Goal: Task Accomplishment & Management: Manage account settings

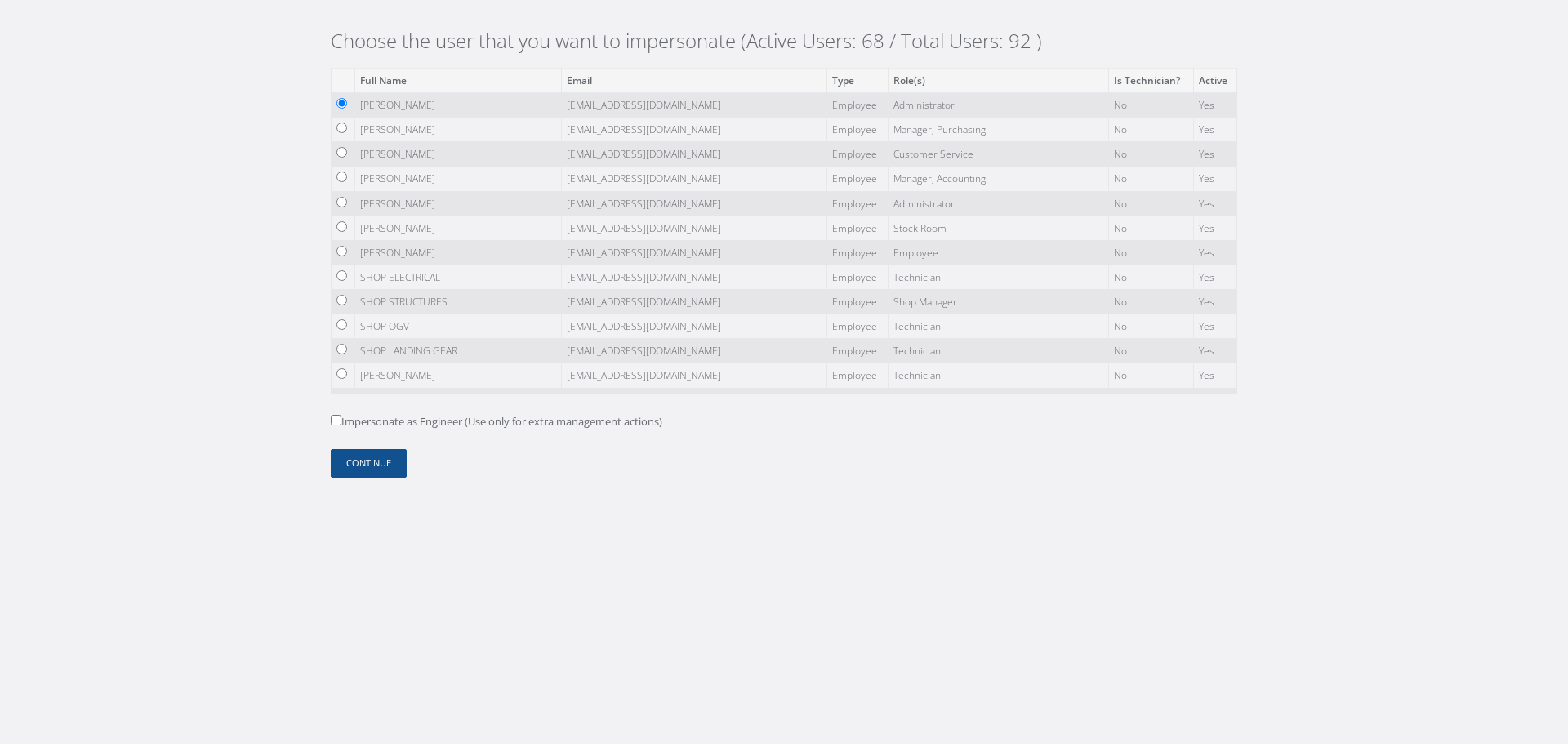
drag, startPoint x: 366, startPoint y: 105, endPoint x: 490, endPoint y: 105, distance: 124.0
click at [490, 105] on td "[PERSON_NAME]" at bounding box center [458, 104] width 207 height 24
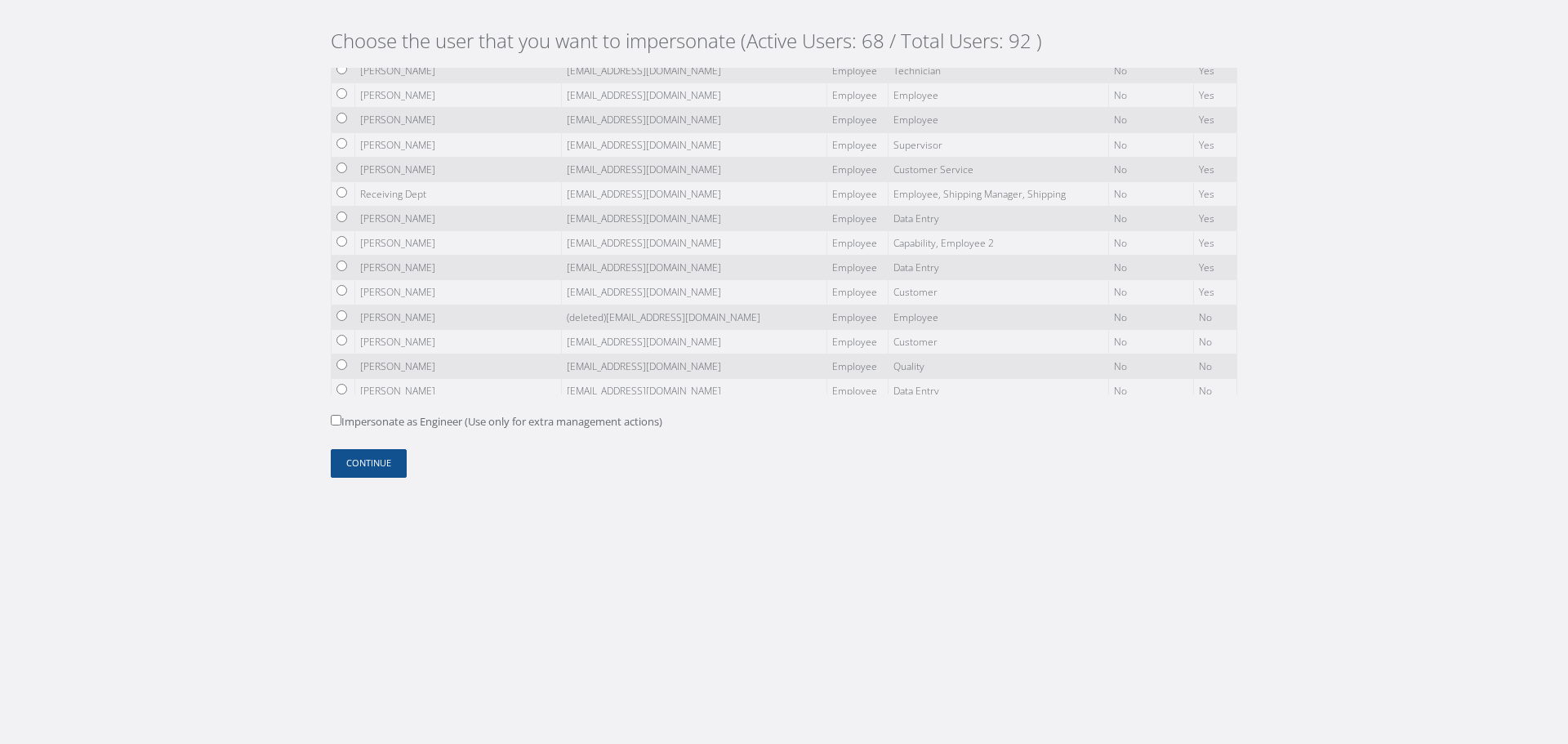
scroll to position [1551, 0]
click at [341, 201] on input "radio" at bounding box center [342, 200] width 11 height 11
radio input "true"
click at [388, 465] on button "Continue" at bounding box center [369, 464] width 76 height 29
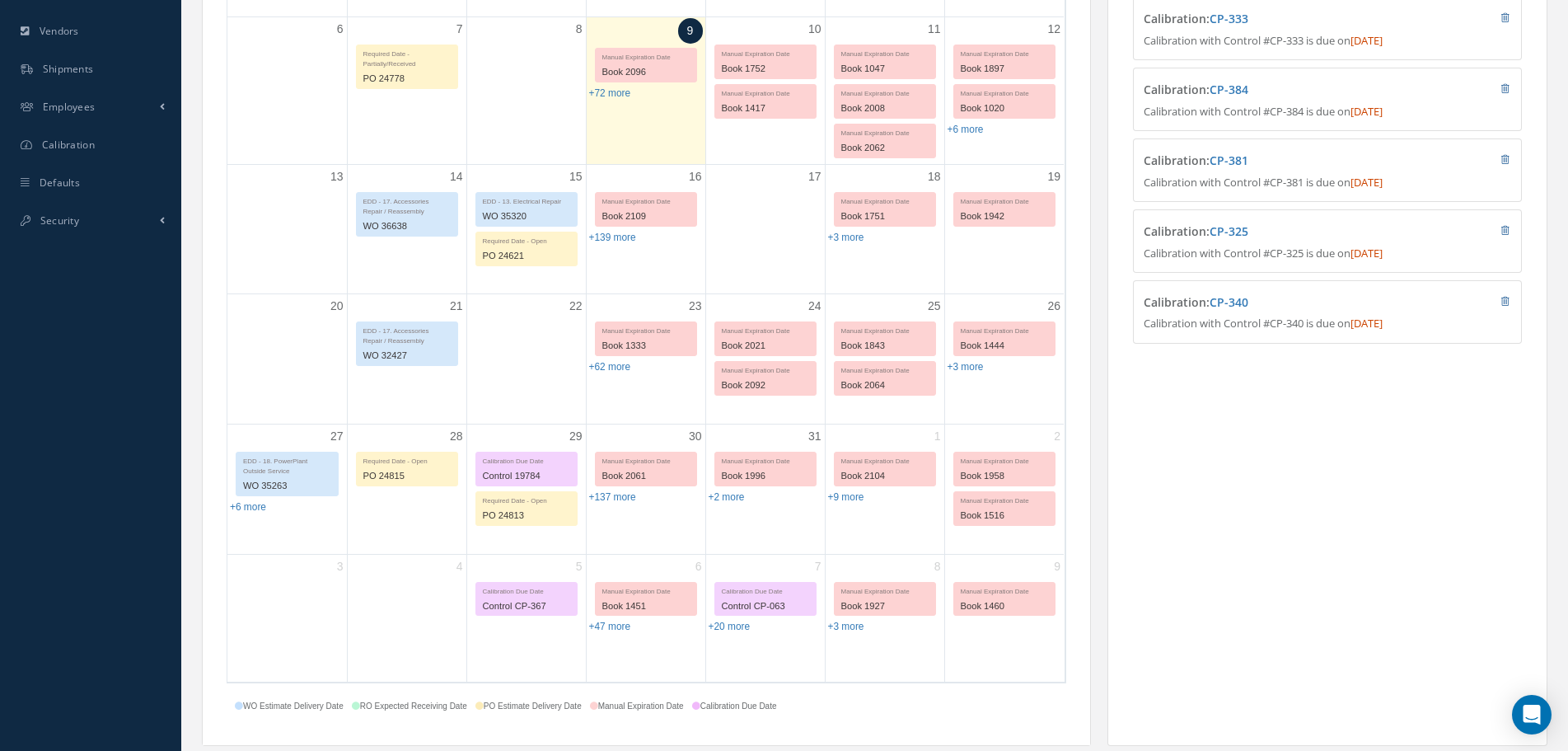
scroll to position [577, 0]
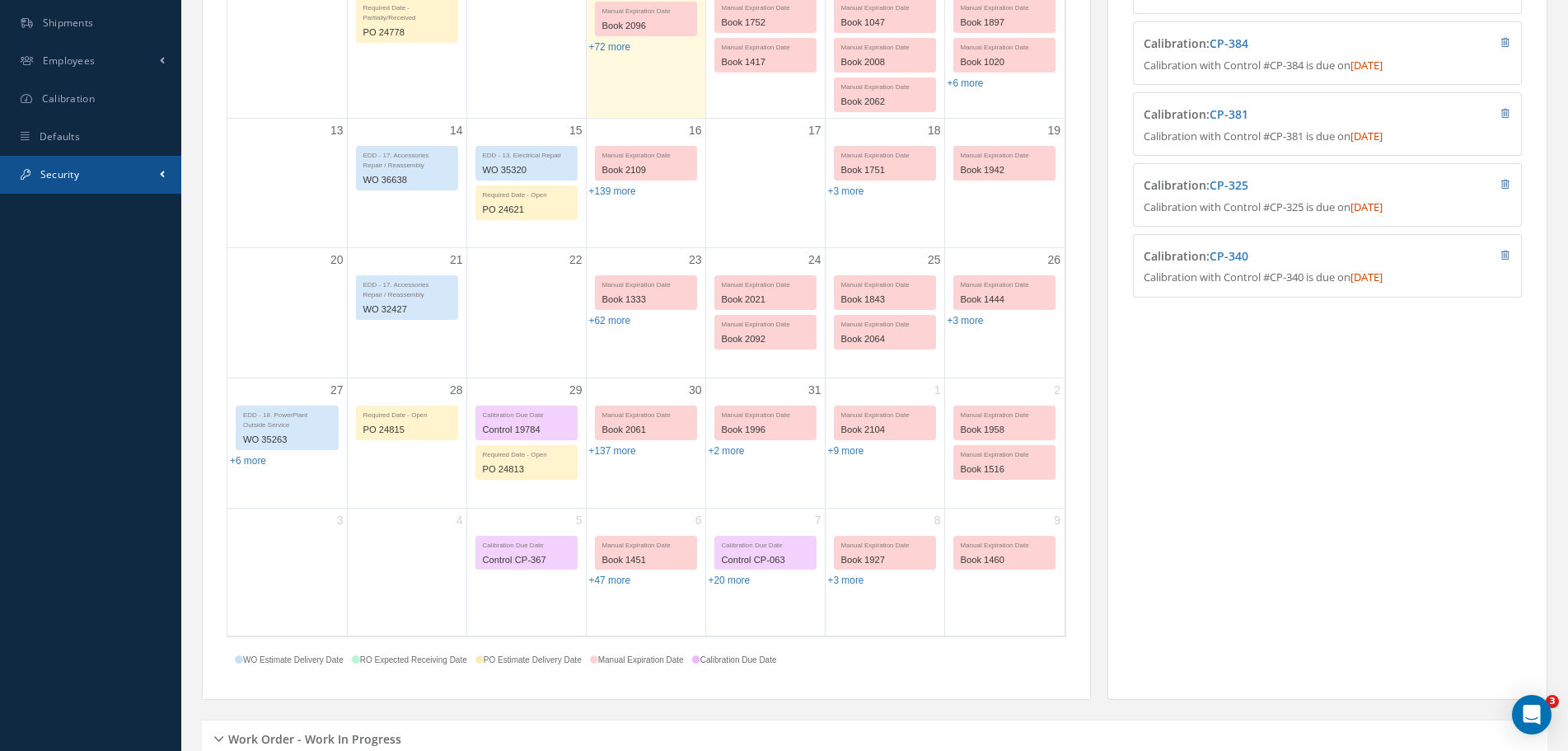
click at [149, 161] on link "Security" at bounding box center [91, 175] width 181 height 38
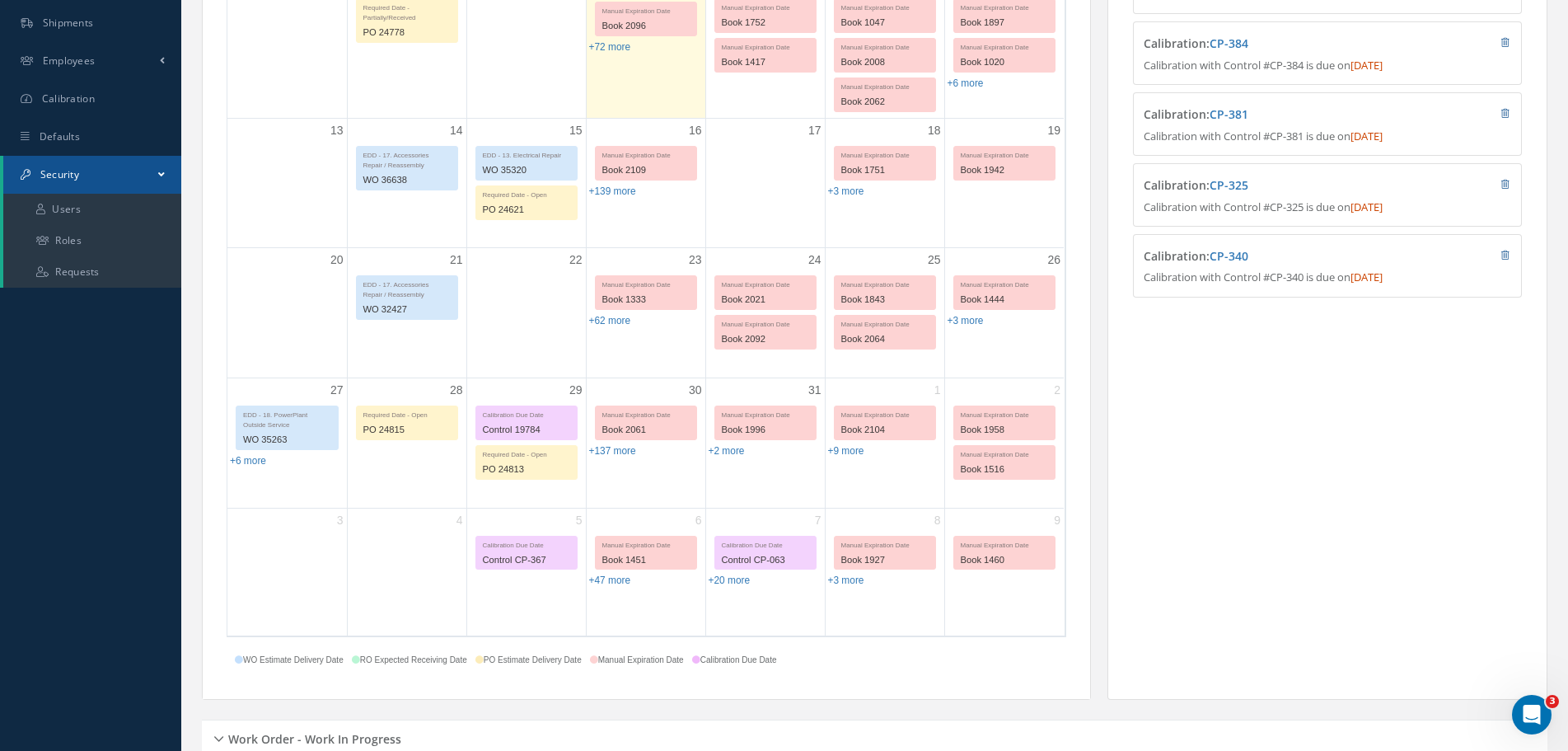
scroll to position [0, 0]
click at [112, 225] on link "Roles" at bounding box center [93, 240] width 178 height 32
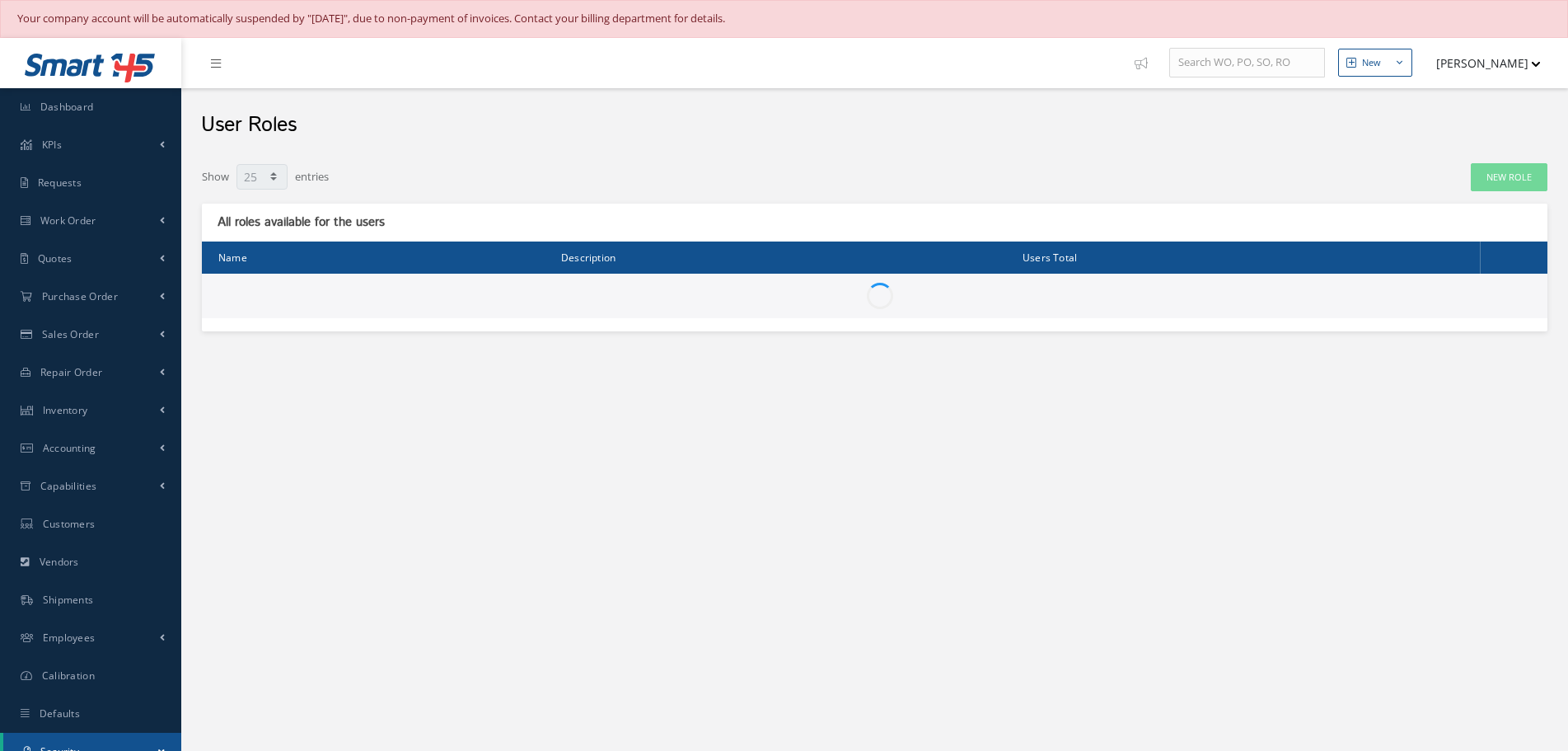
select select "25"
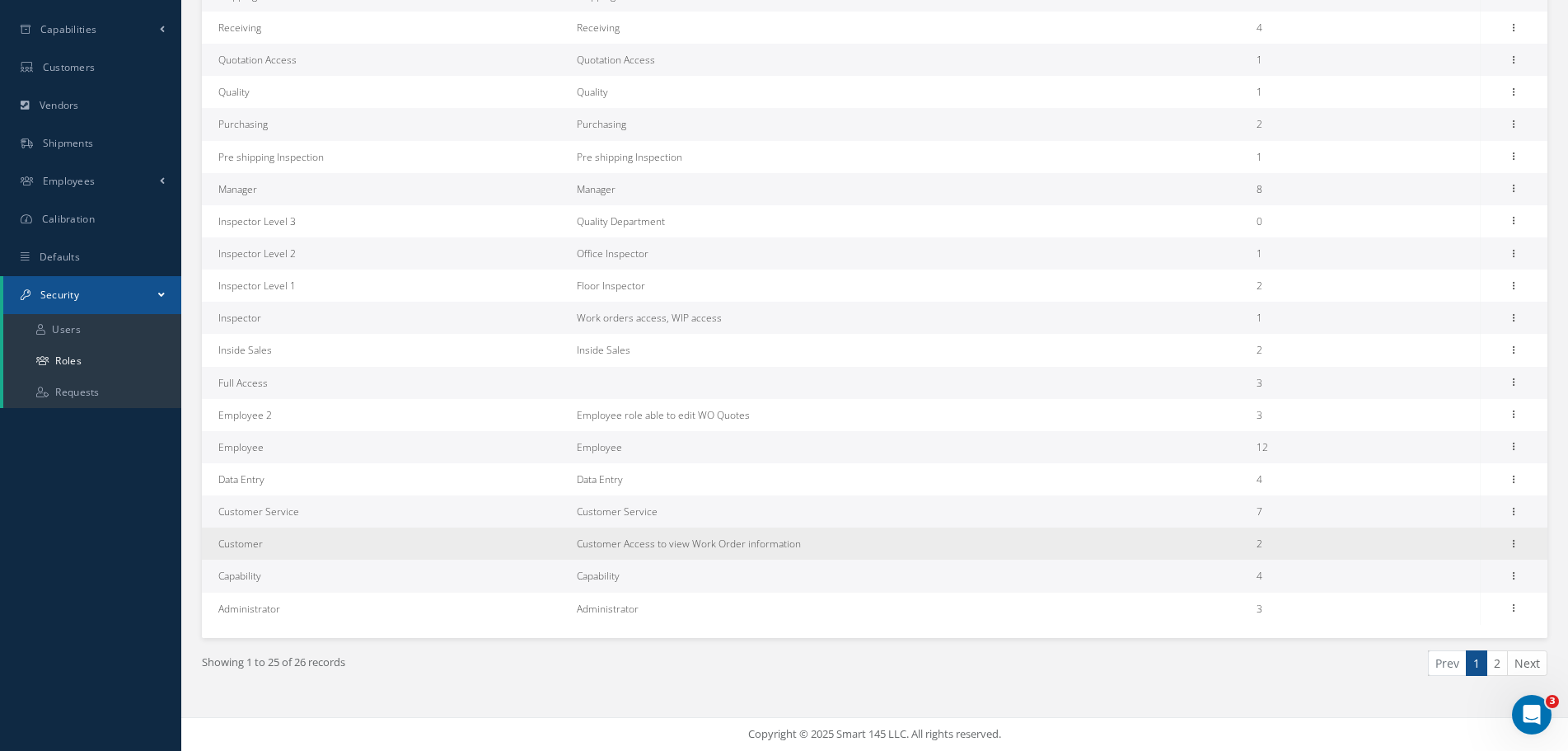
click at [1523, 547] on div "Edit Permissions Duplicate" at bounding box center [1514, 544] width 20 height 20
click at [1514, 547] on icon at bounding box center [1514, 542] width 16 height 14
click at [1440, 573] on link "Permissions" at bounding box center [1438, 576] width 131 height 22
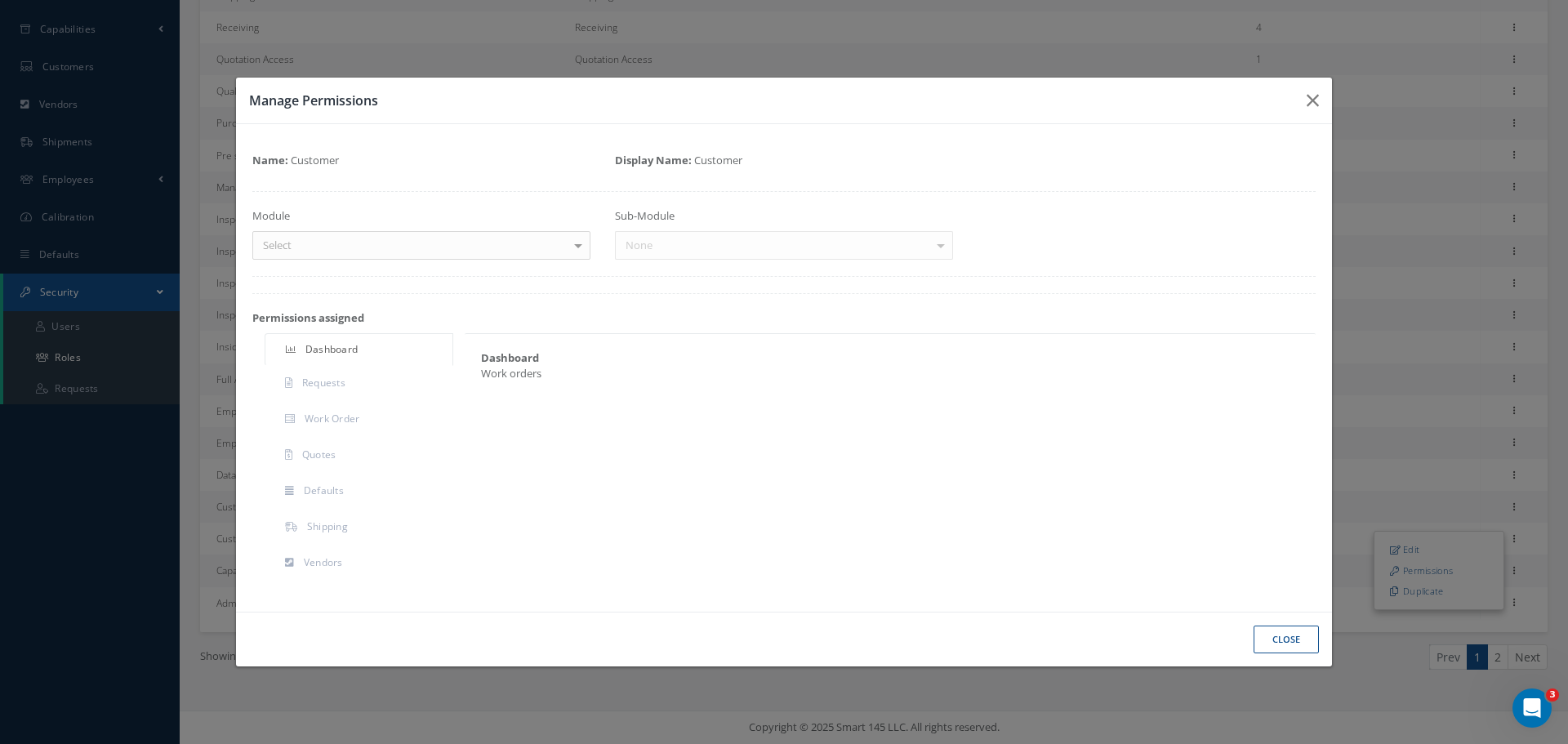
click at [360, 242] on div "Select" at bounding box center [422, 245] width 338 height 30
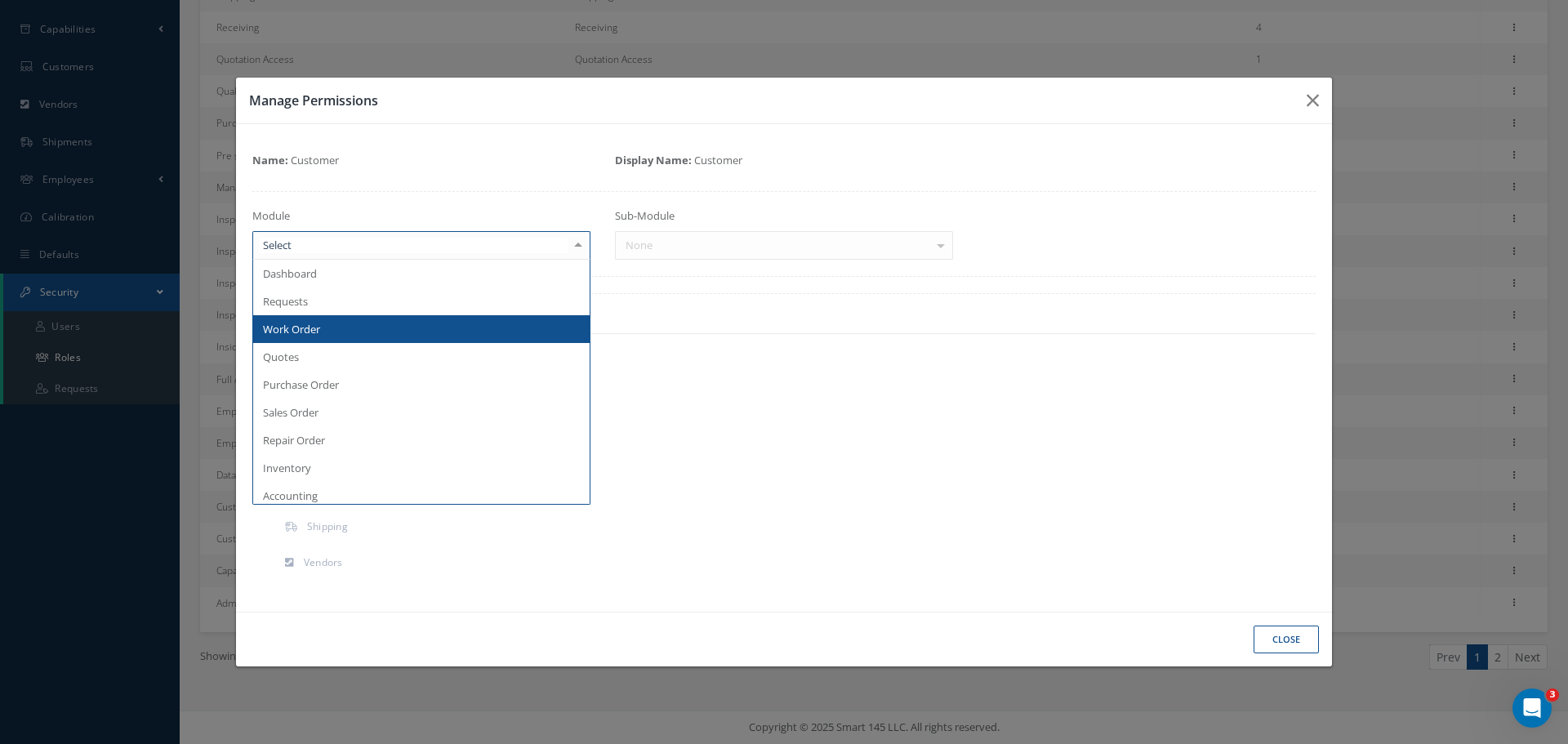
click at [336, 332] on span "Work Order" at bounding box center [422, 329] width 336 height 28
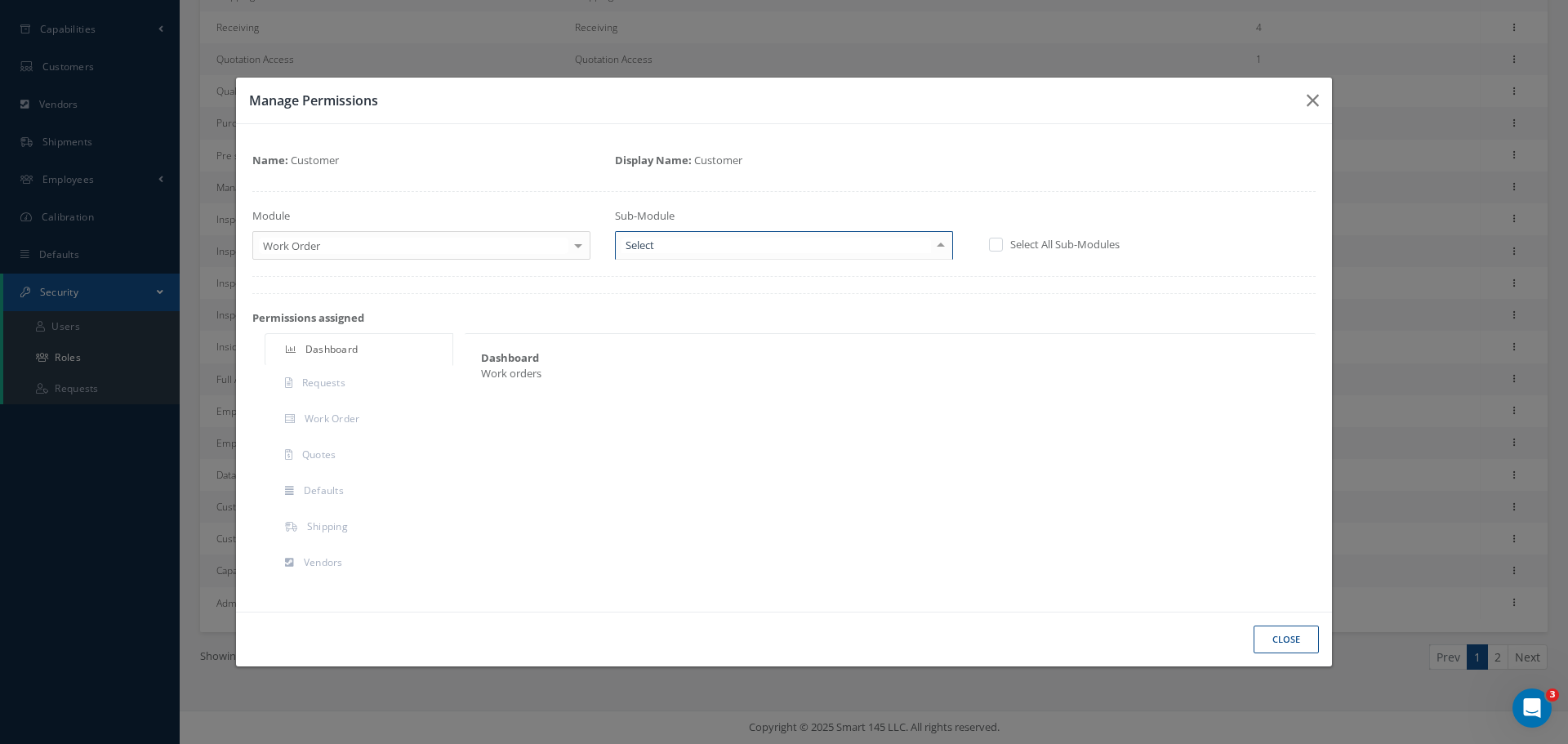
click at [795, 255] on div at bounding box center [784, 245] width 338 height 30
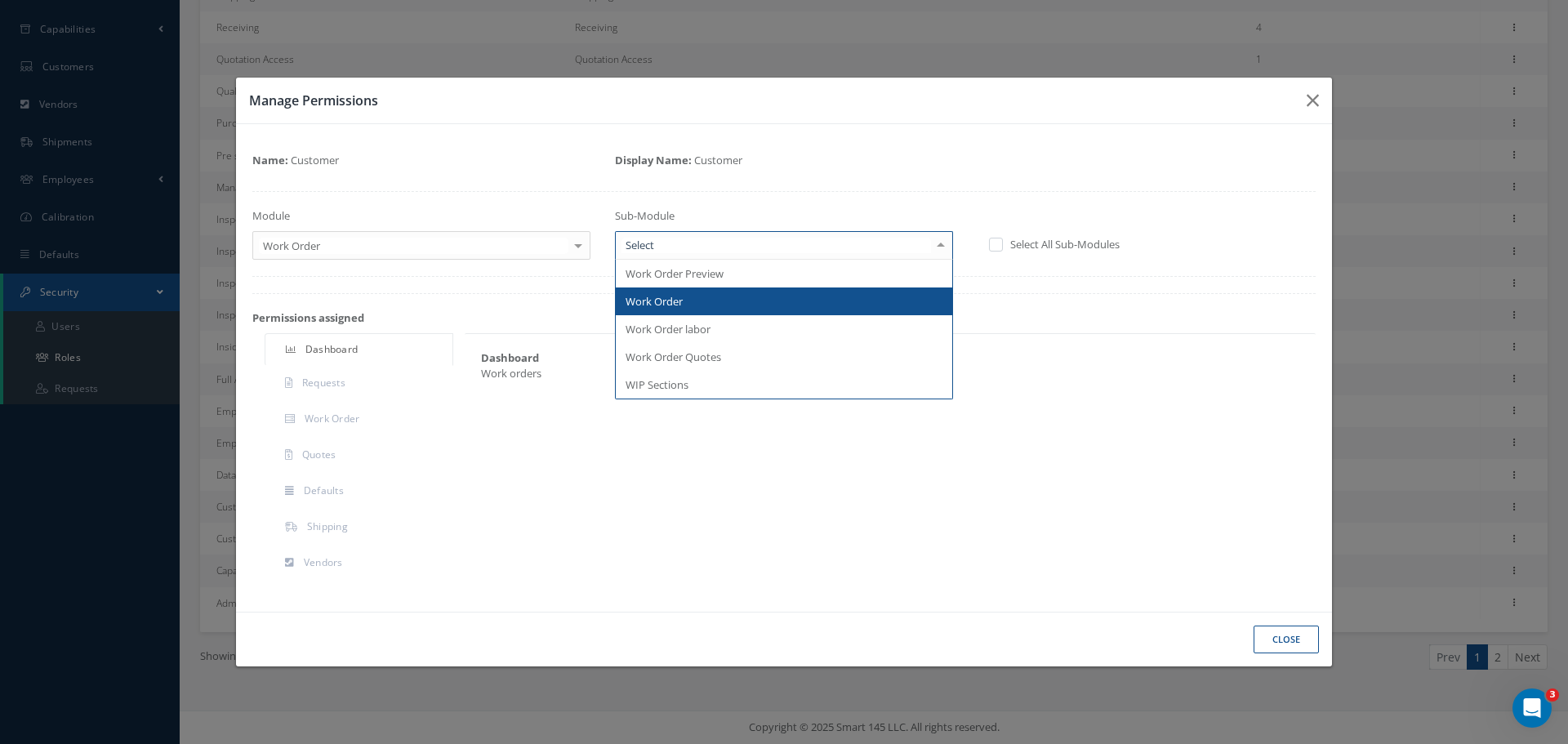
click at [780, 300] on span "Work Order" at bounding box center [784, 301] width 336 height 28
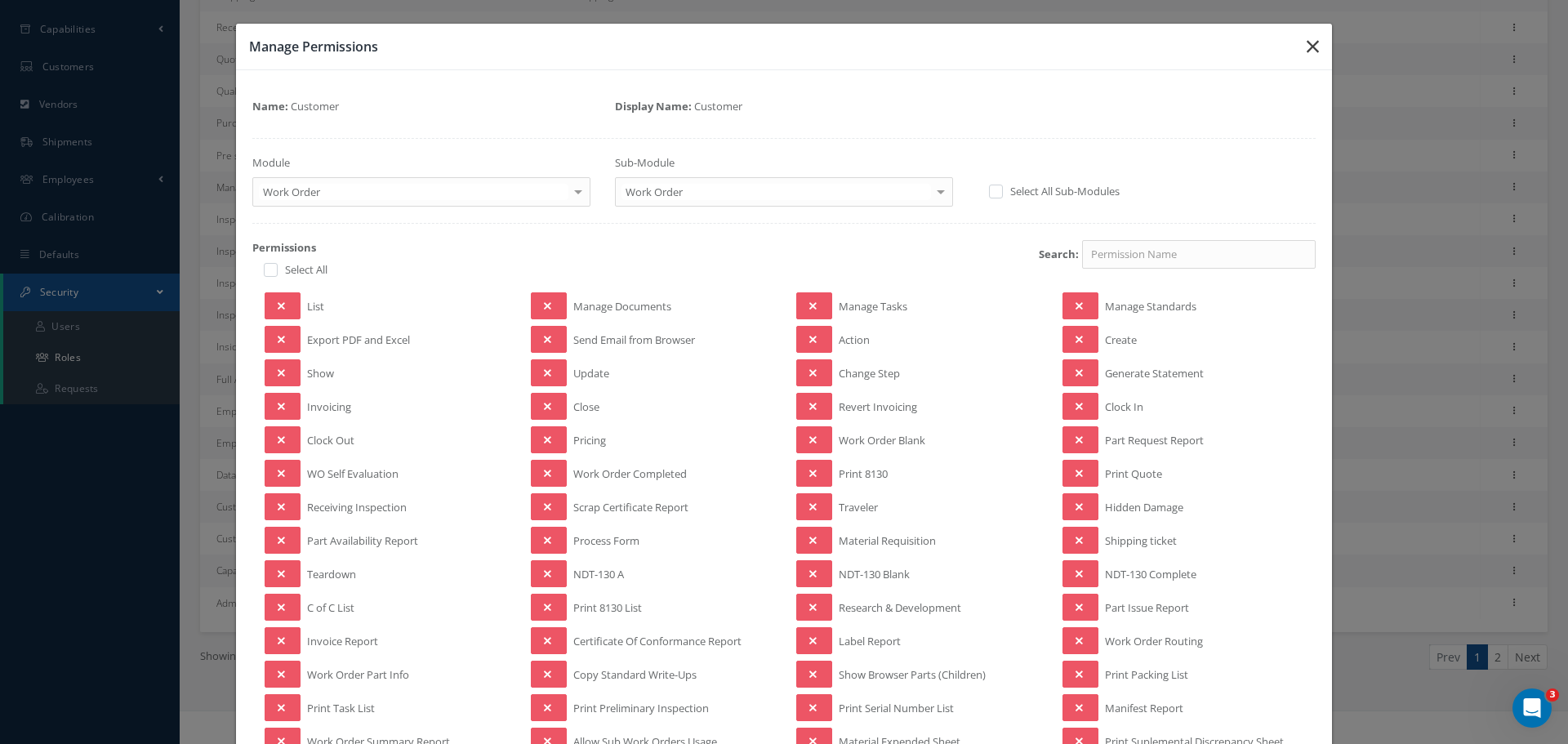
click at [1307, 49] on icon "button" at bounding box center [1314, 47] width 13 height 20
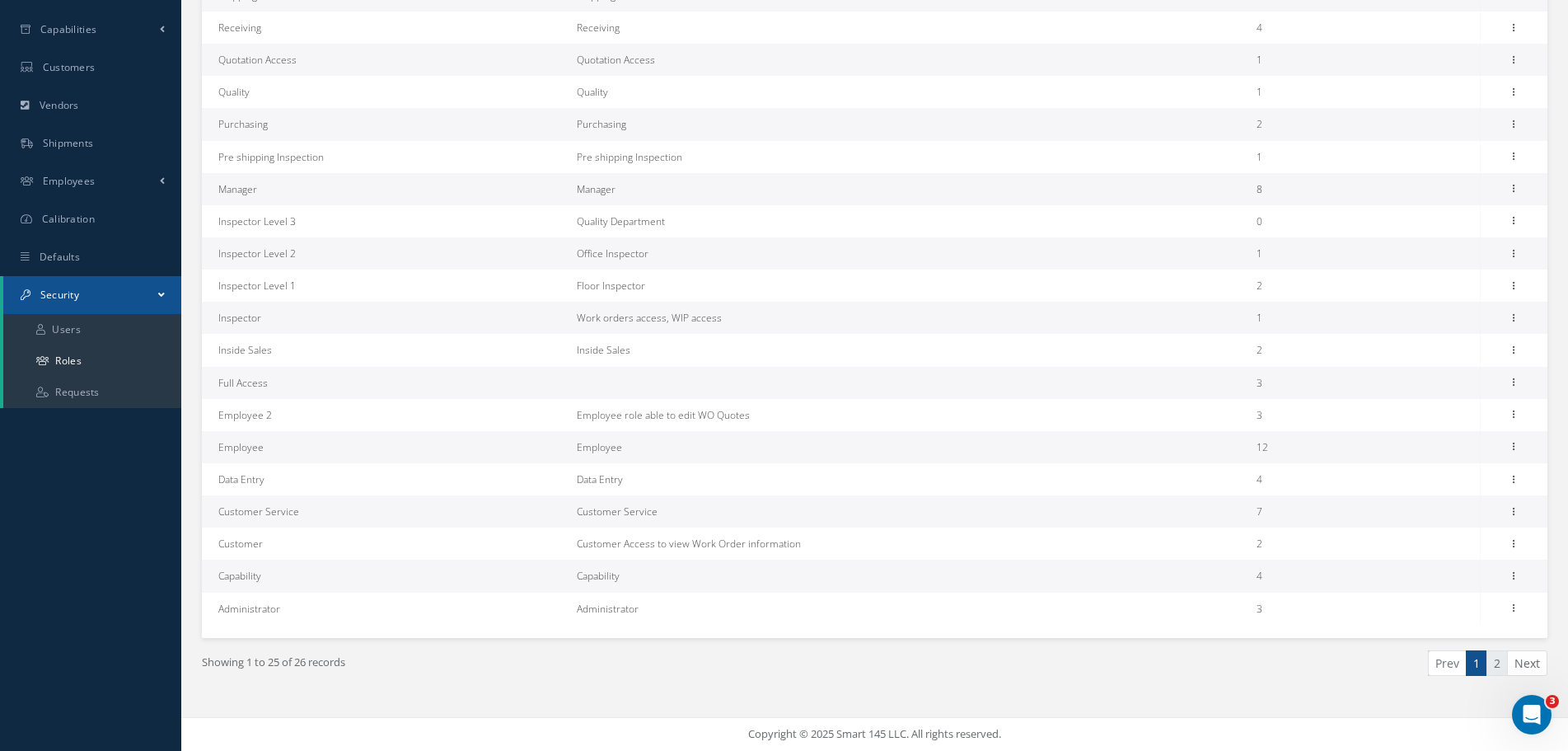
click at [1496, 659] on link "2" at bounding box center [1497, 663] width 22 height 25
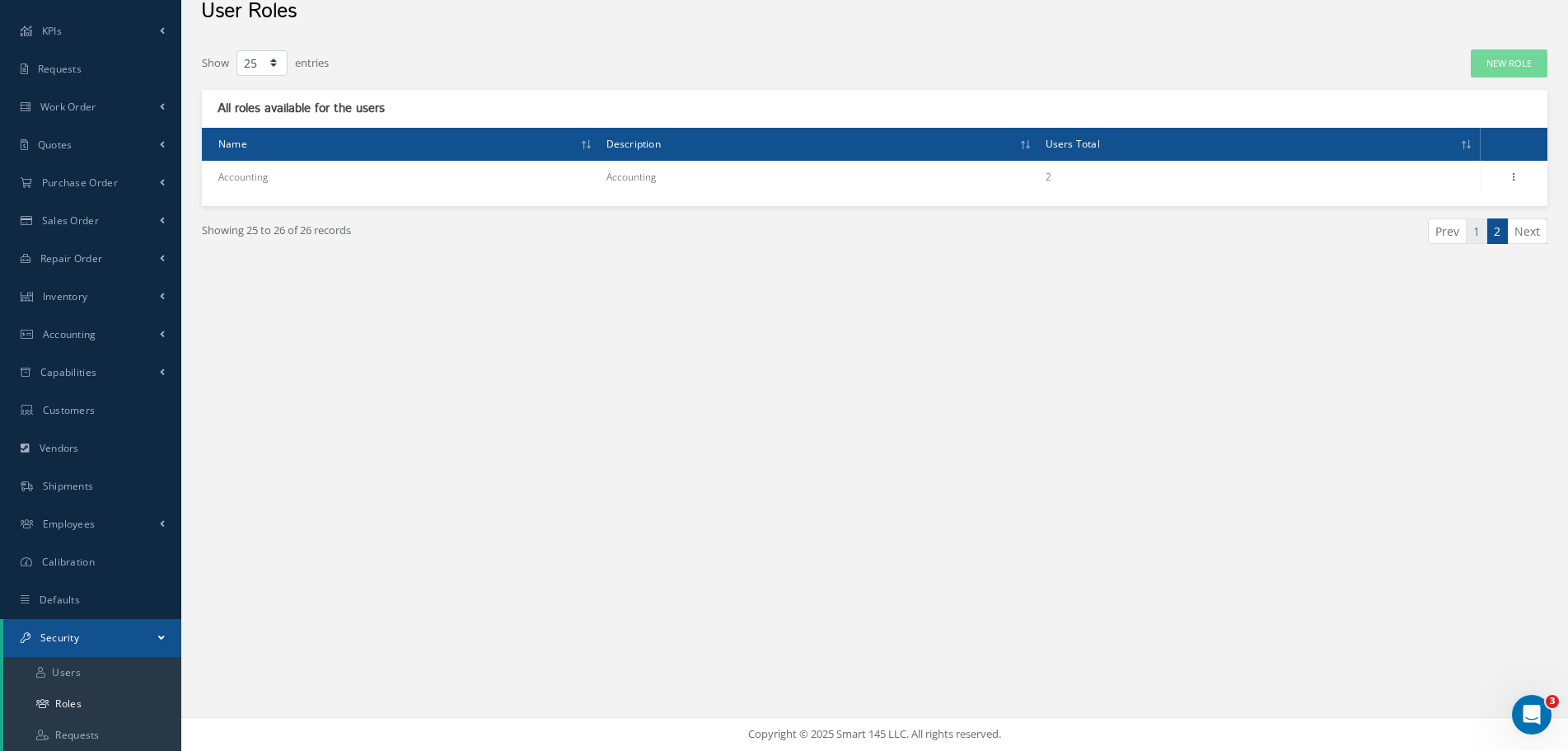
click at [1482, 232] on link "1" at bounding box center [1476, 231] width 22 height 25
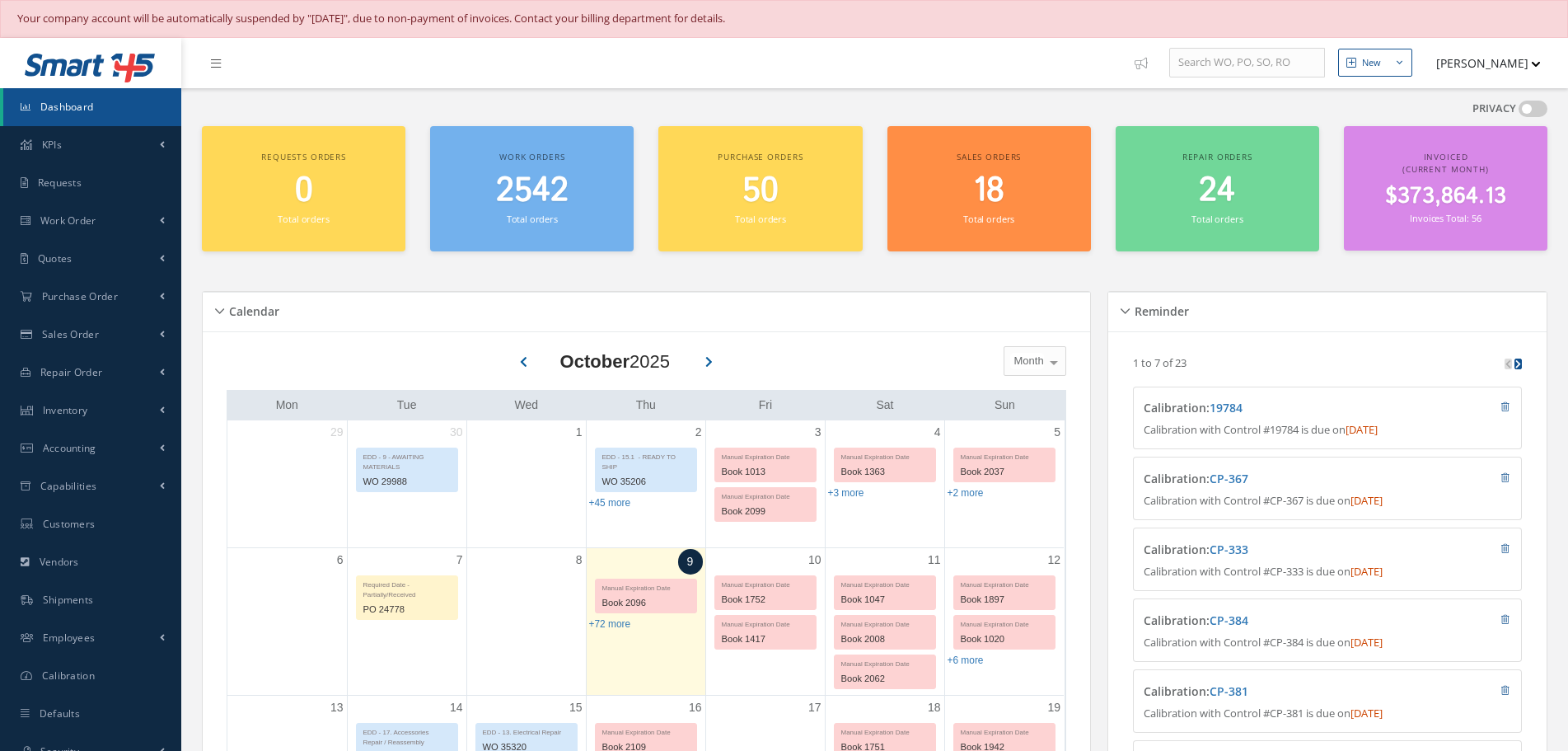
click at [1525, 66] on button "[PERSON_NAME]" at bounding box center [1480, 63] width 121 height 32
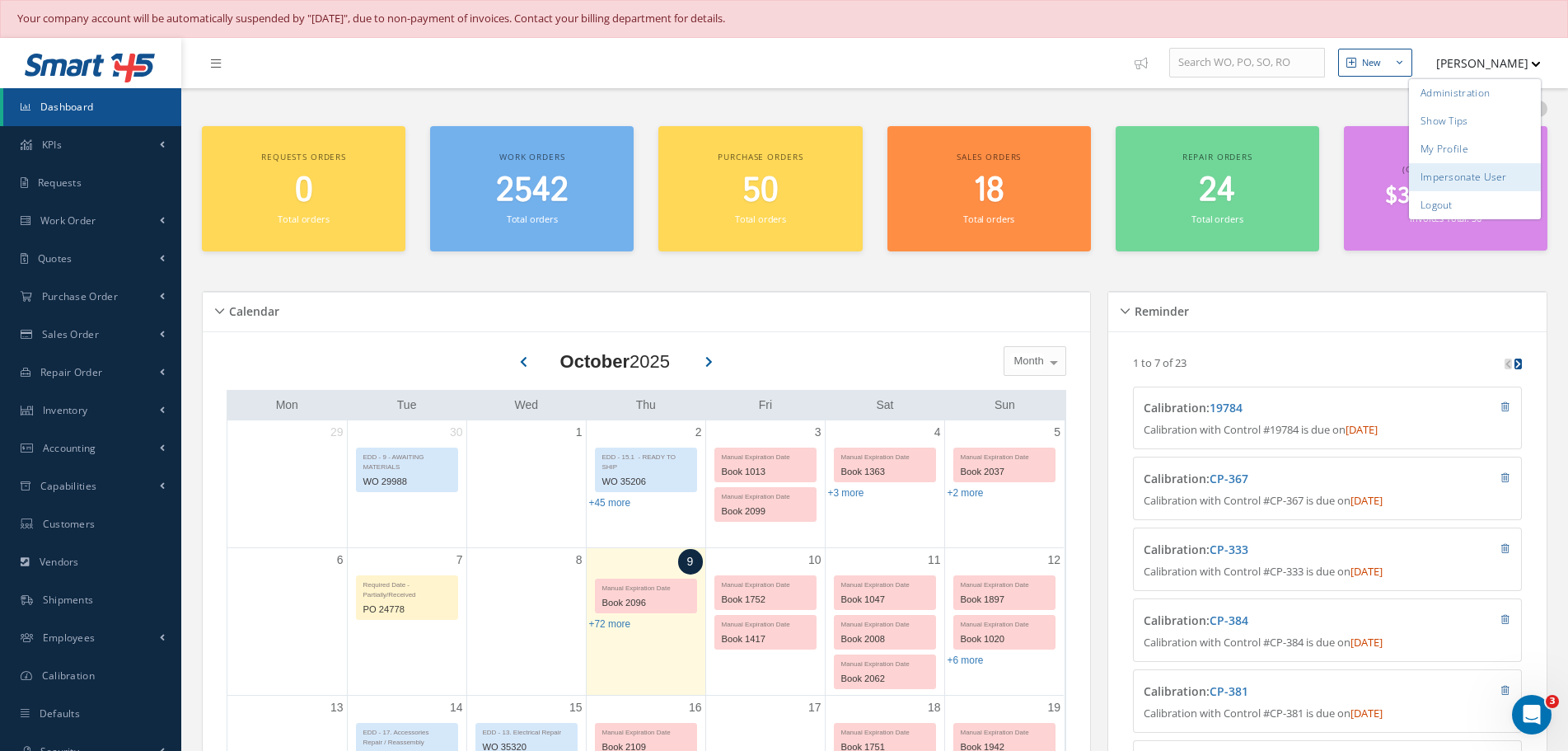
click at [1481, 171] on link "Impersonate User" at bounding box center [1474, 177] width 131 height 28
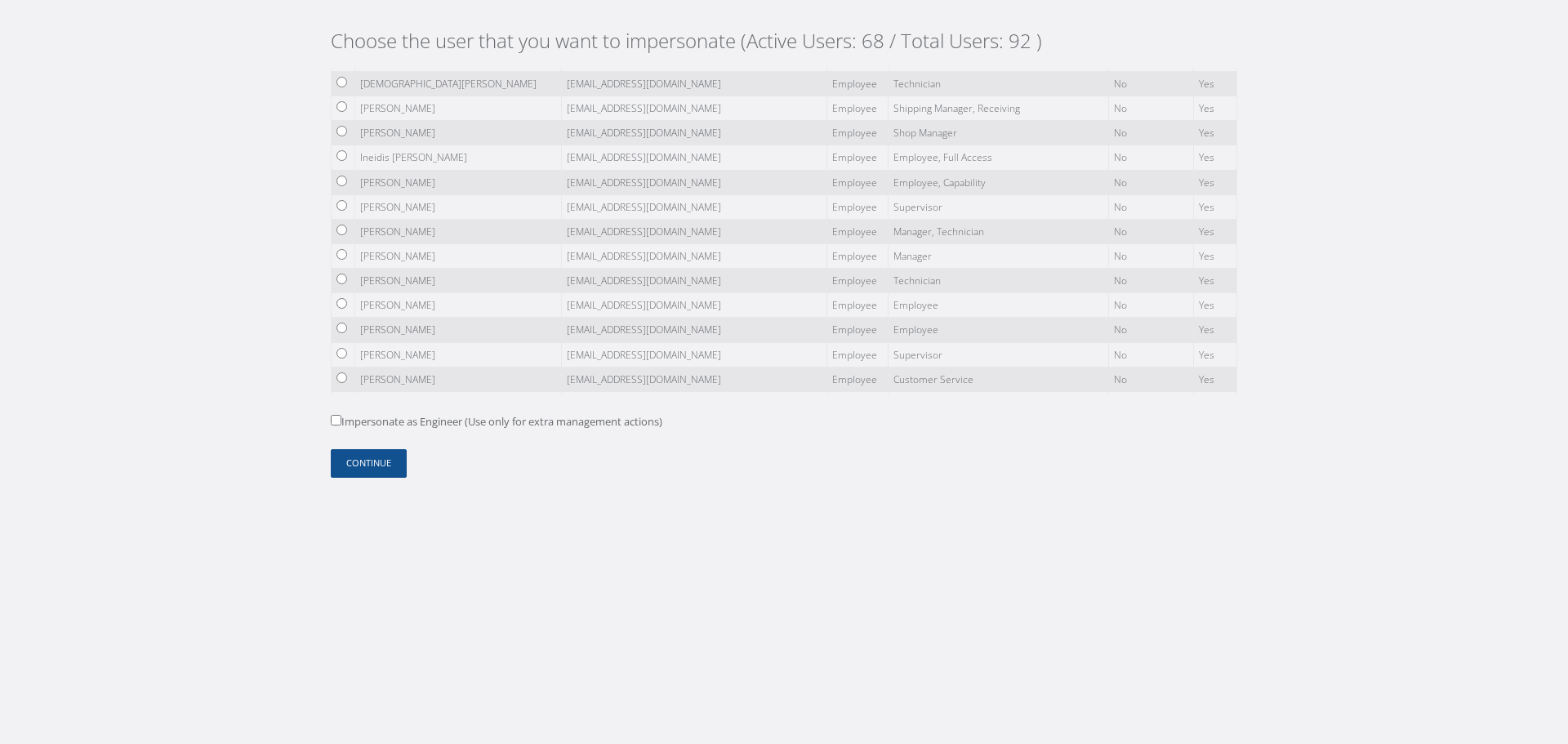
scroll to position [1522, 0]
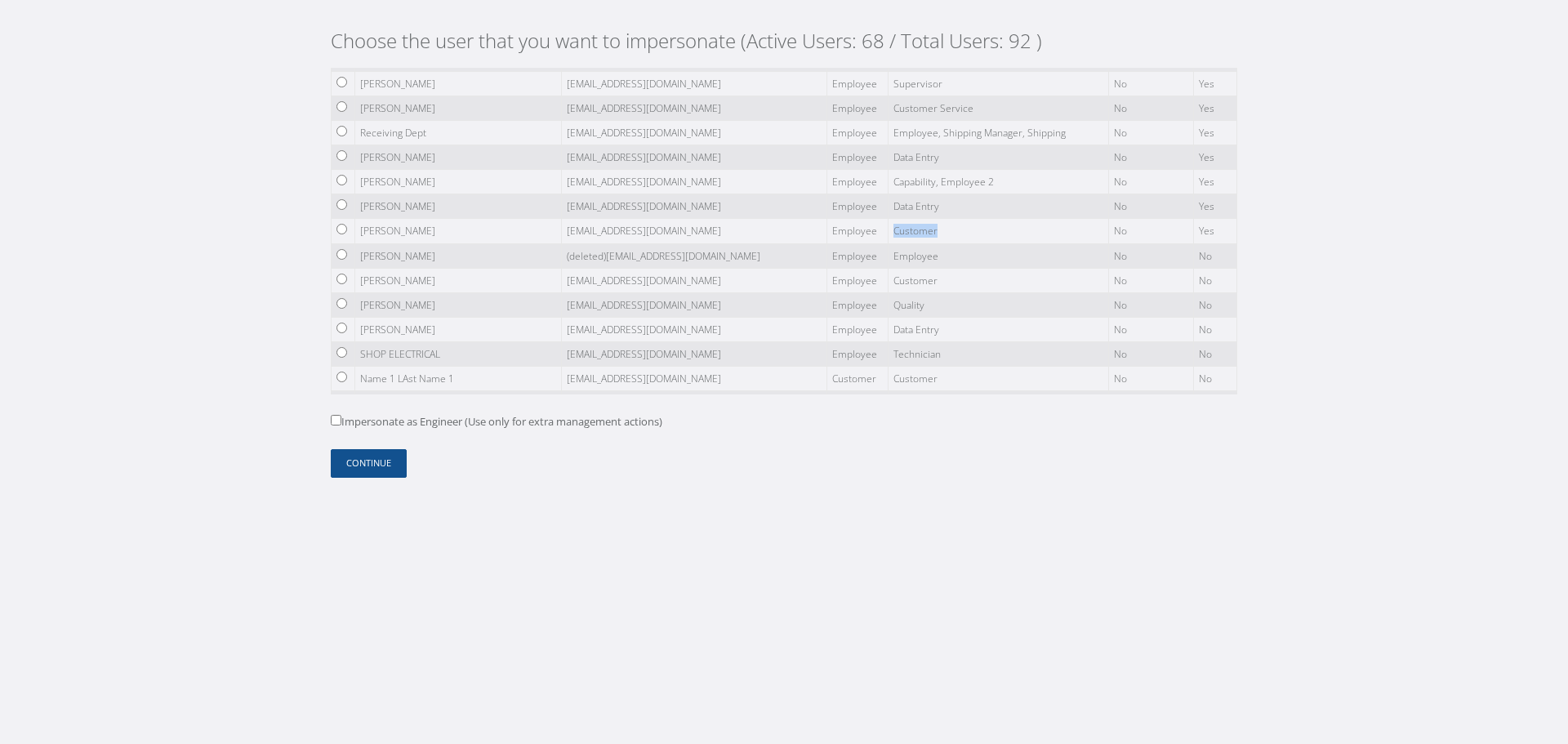
drag, startPoint x: 851, startPoint y: 229, endPoint x: 789, endPoint y: 233, distance: 62.1
click at [789, 233] on tr "[PERSON_NAME] [EMAIL_ADDRESS][DOMAIN_NAME] Employee Customer No Yes" at bounding box center [784, 230] width 905 height 24
click at [386, 459] on button "Continue" at bounding box center [369, 464] width 76 height 29
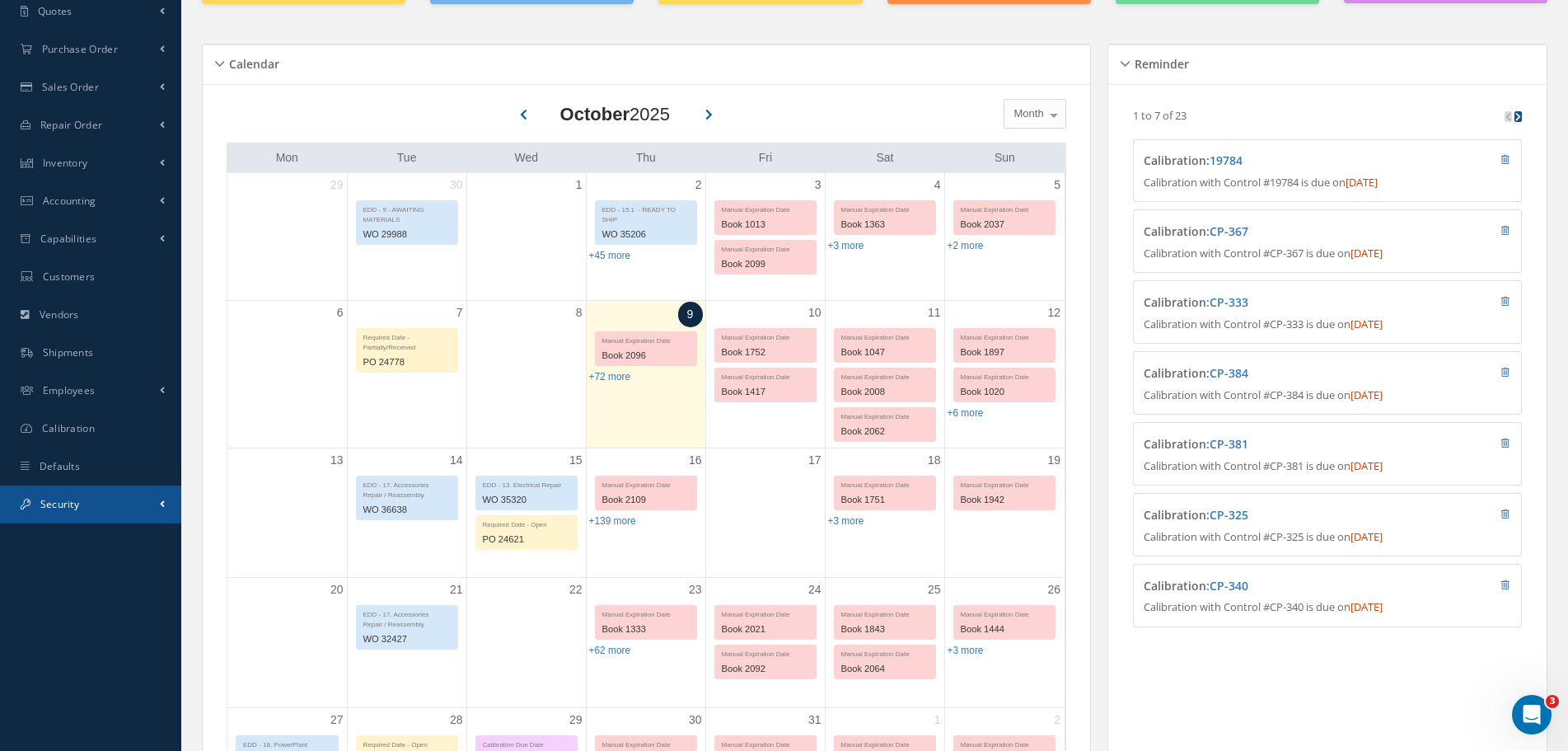
click at [96, 501] on link "Security" at bounding box center [91, 504] width 181 height 38
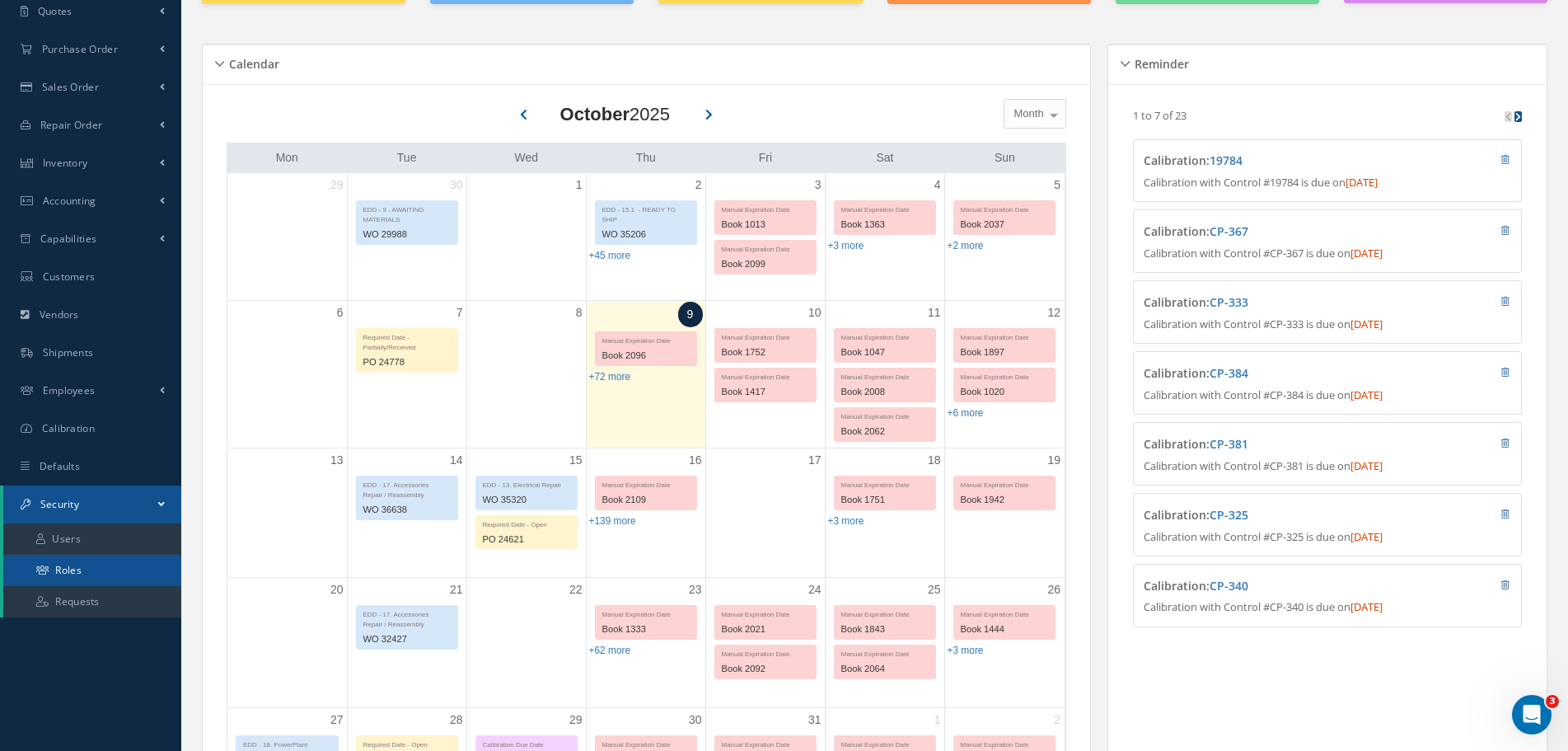
click at [92, 569] on link "Roles" at bounding box center [93, 570] width 178 height 32
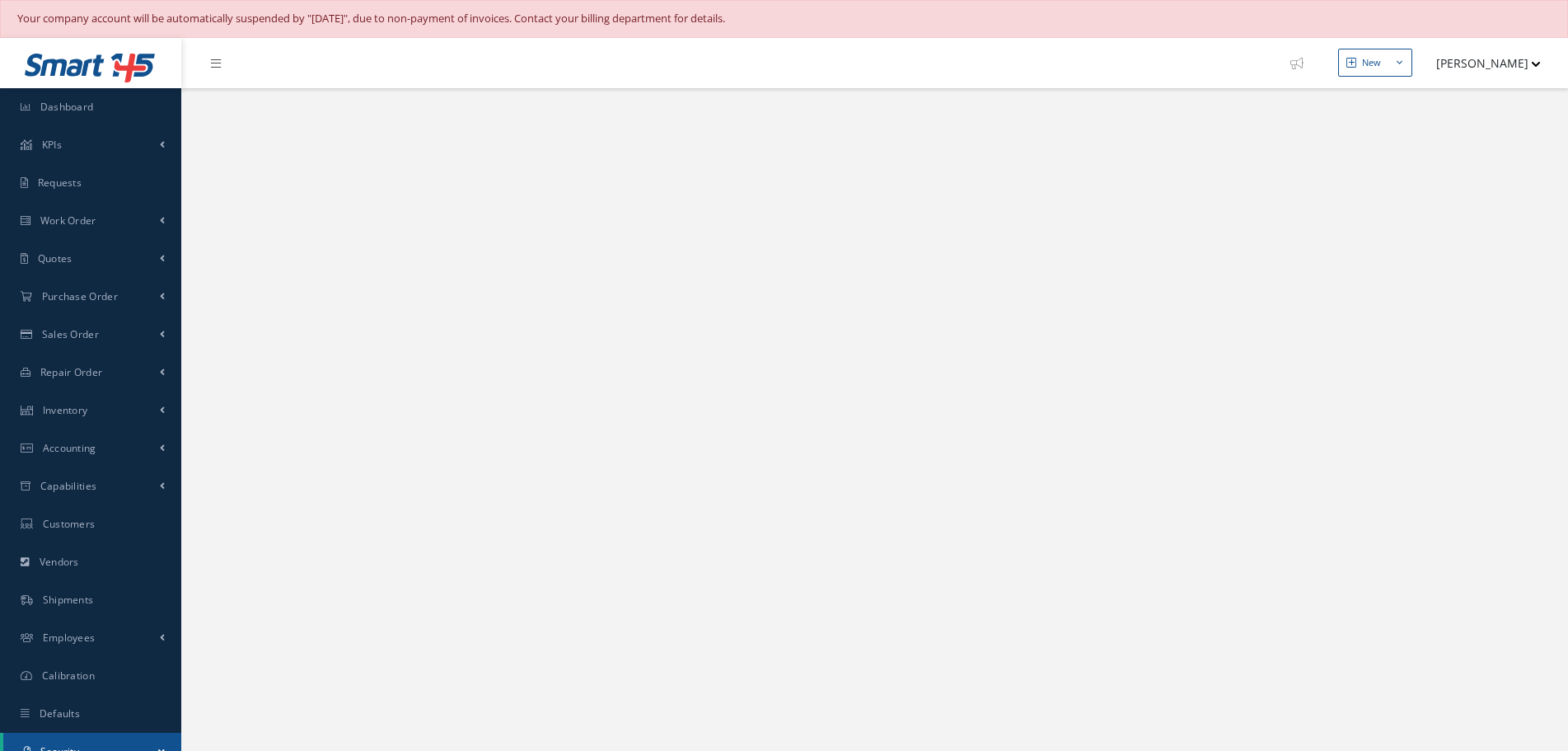
select select "25"
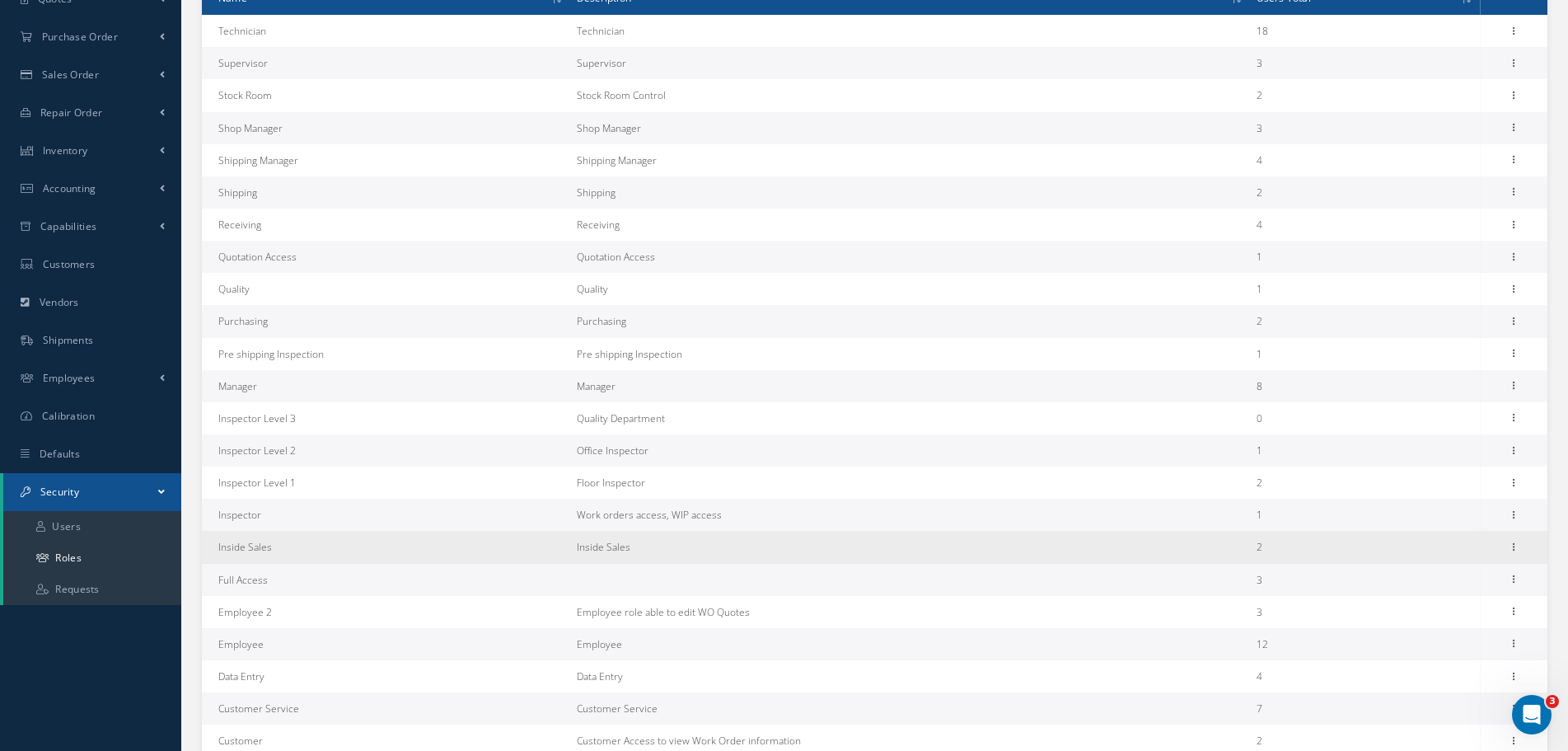
scroll to position [456, 0]
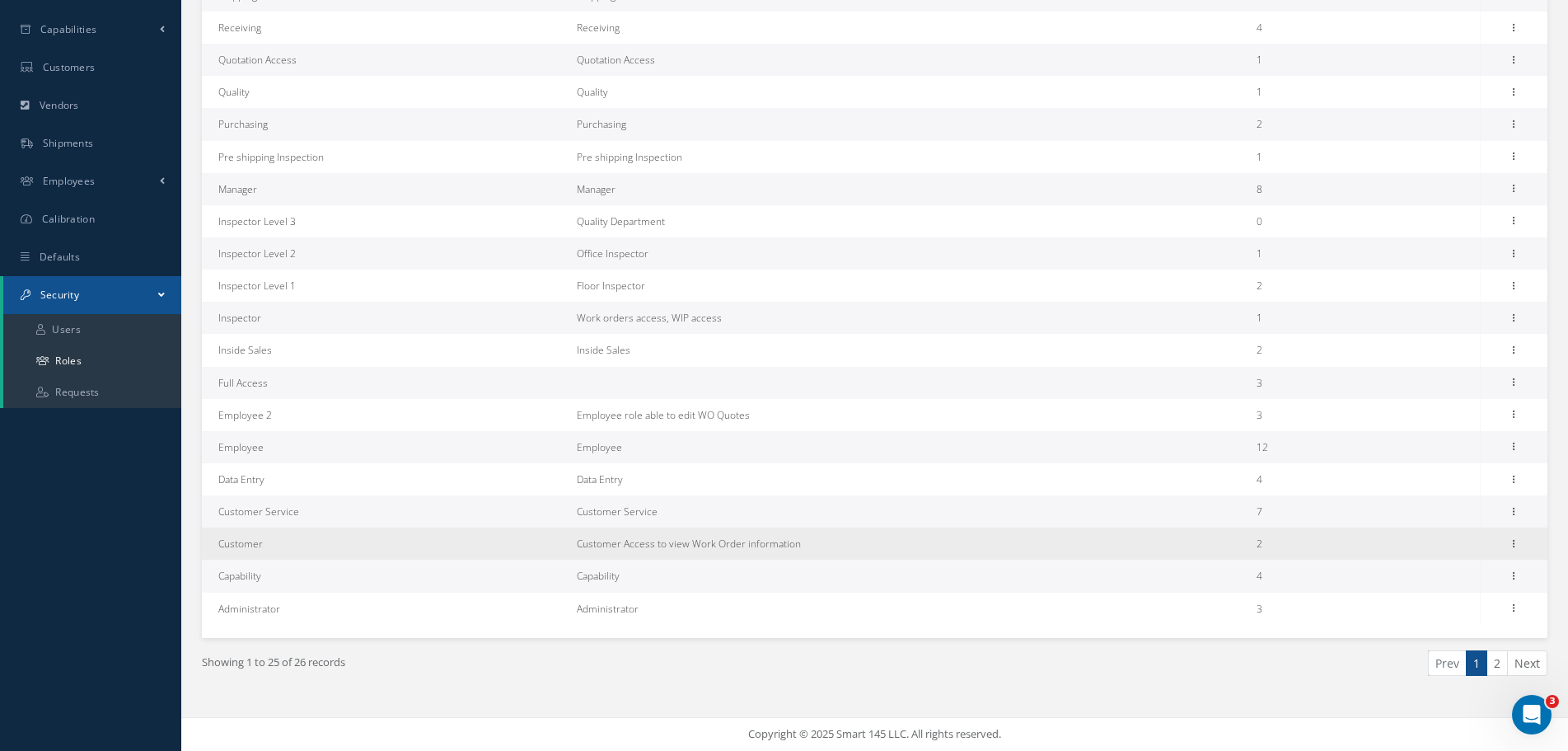
drag, startPoint x: 720, startPoint y: 550, endPoint x: 812, endPoint y: 548, distance: 92.0
click at [812, 548] on td "Customer Access to view Work Order information" at bounding box center [910, 542] width 679 height 32
drag, startPoint x: 813, startPoint y: 547, endPoint x: 586, endPoint y: 547, distance: 227.0
click at [586, 547] on td "Customer Access to view Work Order information" at bounding box center [910, 542] width 679 height 32
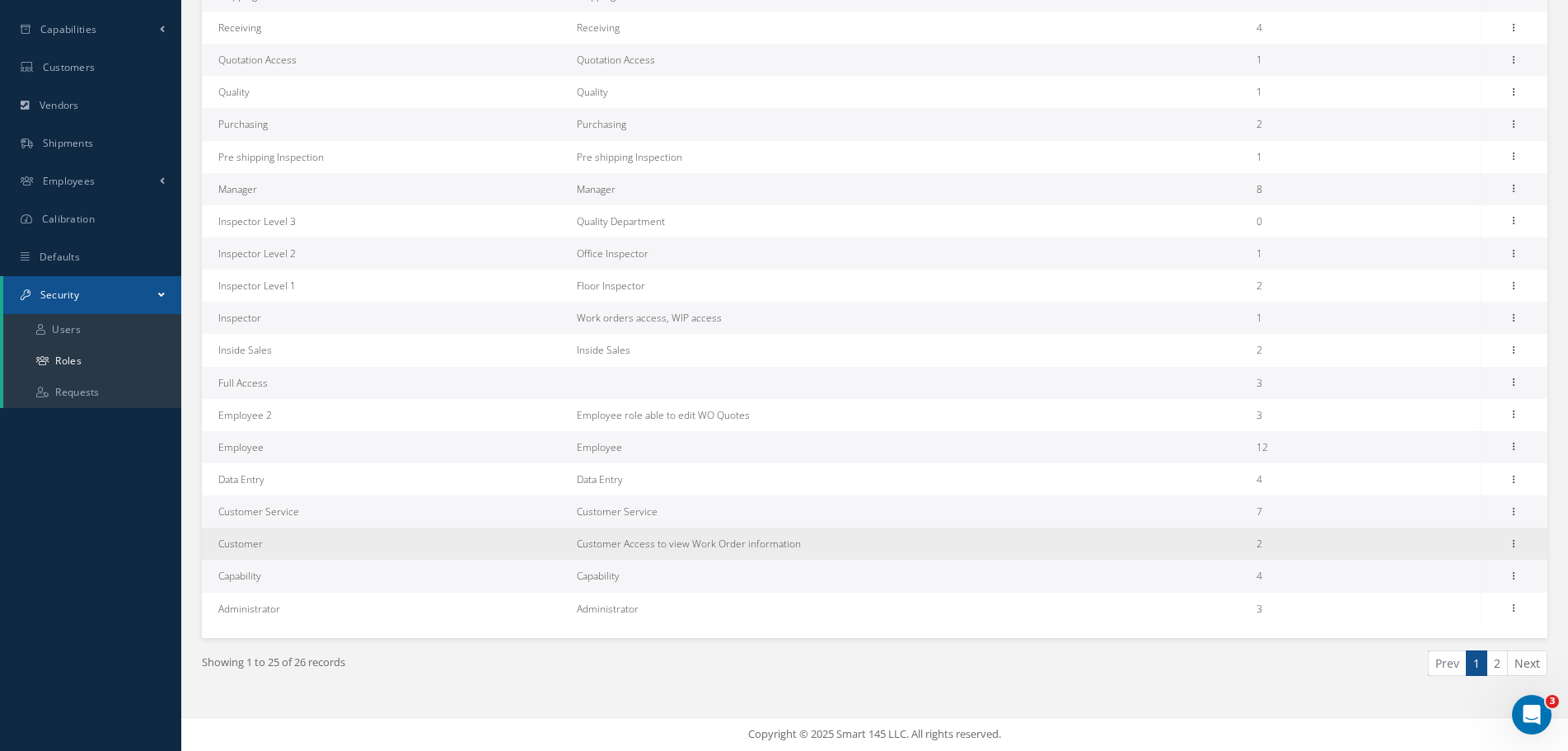
drag, startPoint x: 573, startPoint y: 546, endPoint x: 857, endPoint y: 540, distance: 284.1
click at [857, 540] on td "Customer Access to view Work Order information" at bounding box center [910, 542] width 679 height 32
click at [1255, 546] on td "2" at bounding box center [1365, 542] width 230 height 32
click at [1516, 544] on icon at bounding box center [1514, 542] width 16 height 14
click at [1434, 578] on link "Permissions" at bounding box center [1438, 576] width 131 height 22
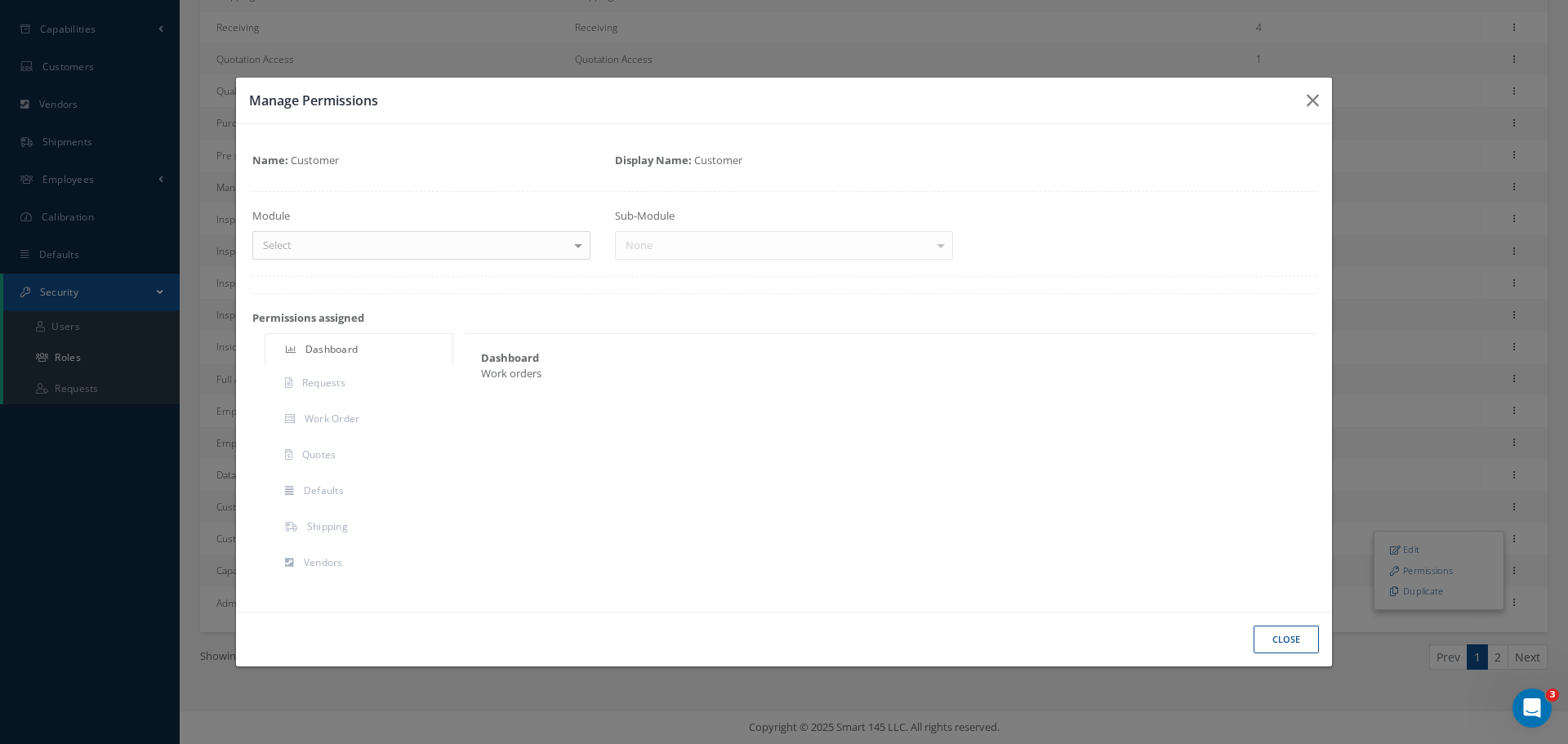
click at [311, 243] on div "Select" at bounding box center [422, 245] width 338 height 30
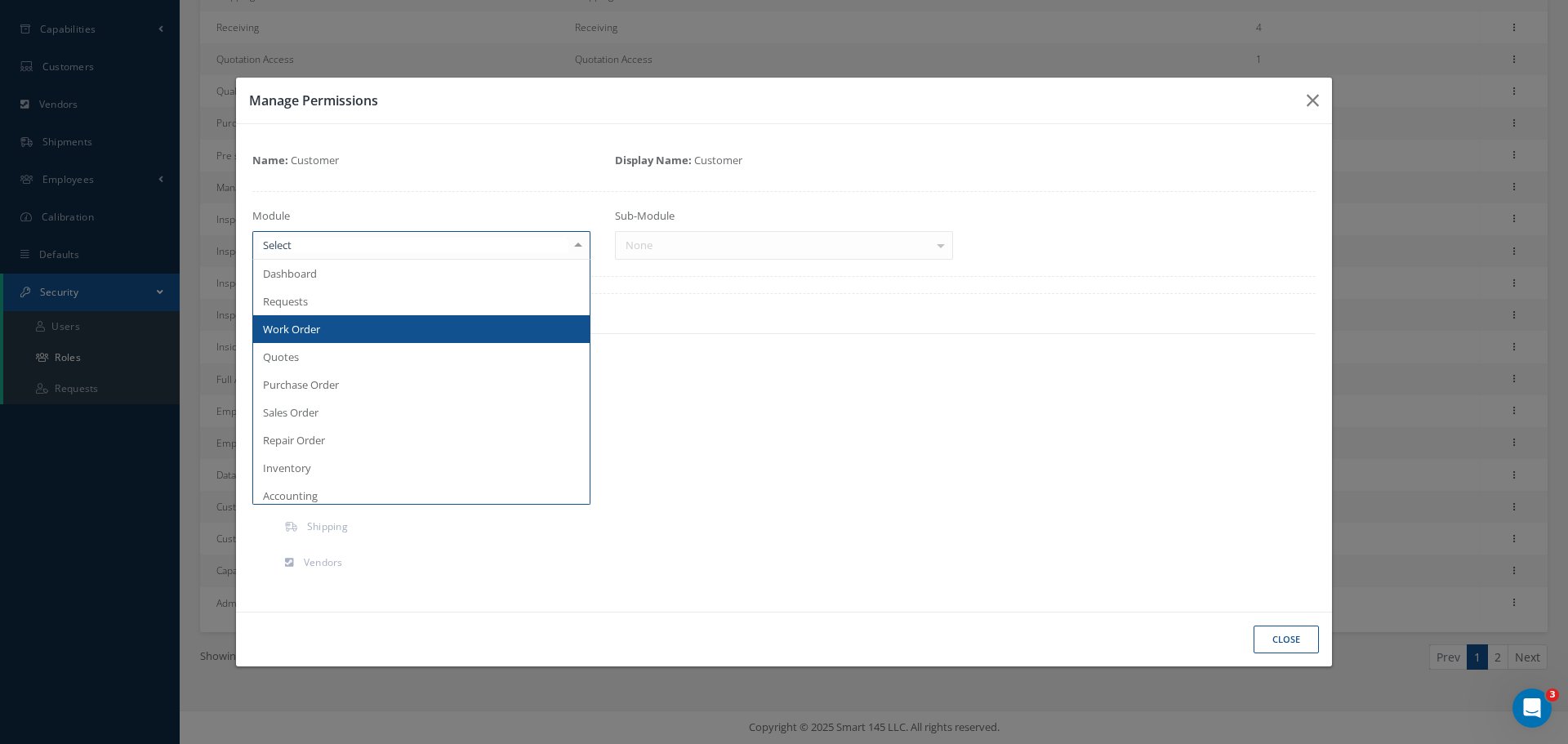
click at [393, 334] on span "Work Order" at bounding box center [422, 329] width 336 height 28
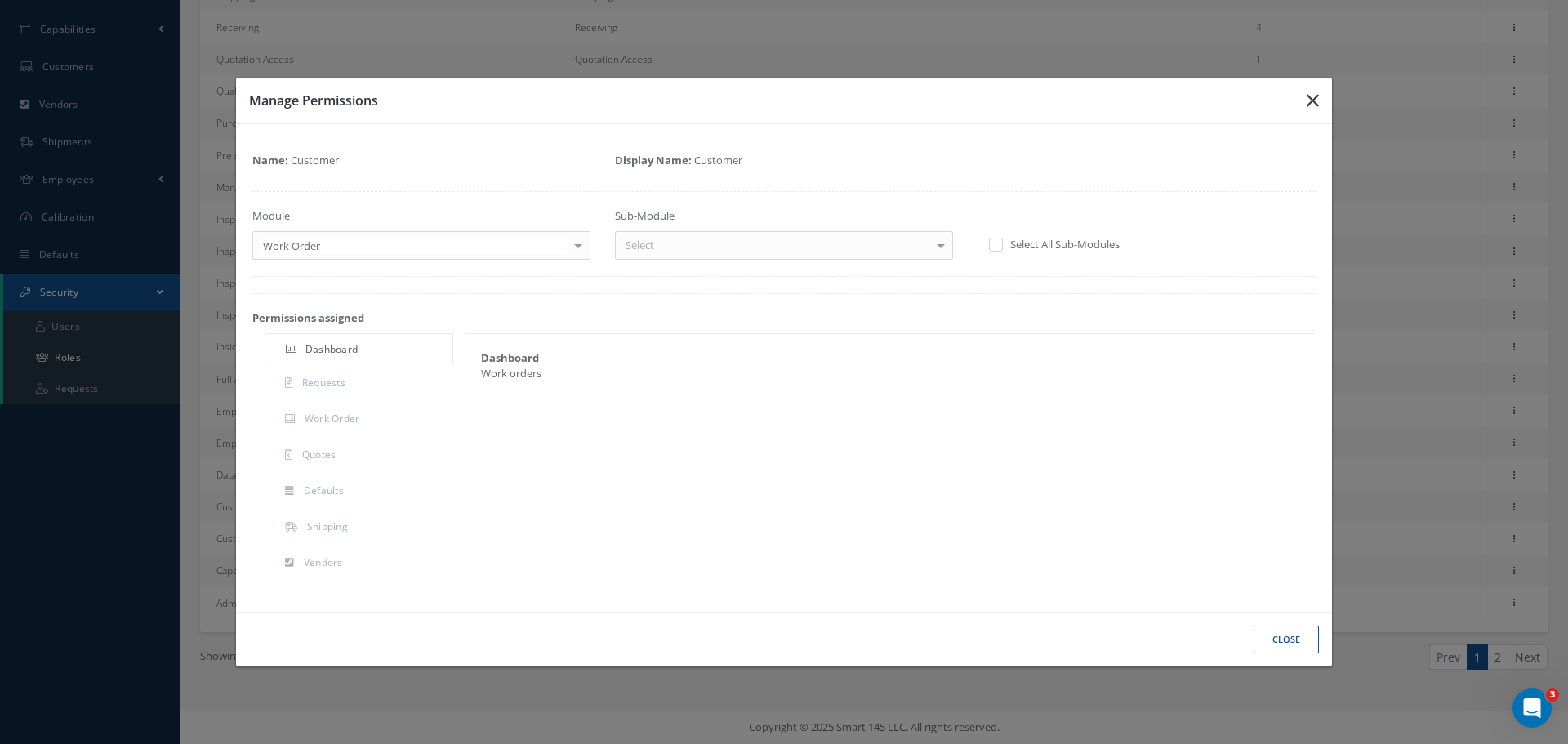
click at [1311, 102] on icon "button" at bounding box center [1314, 101] width 13 height 20
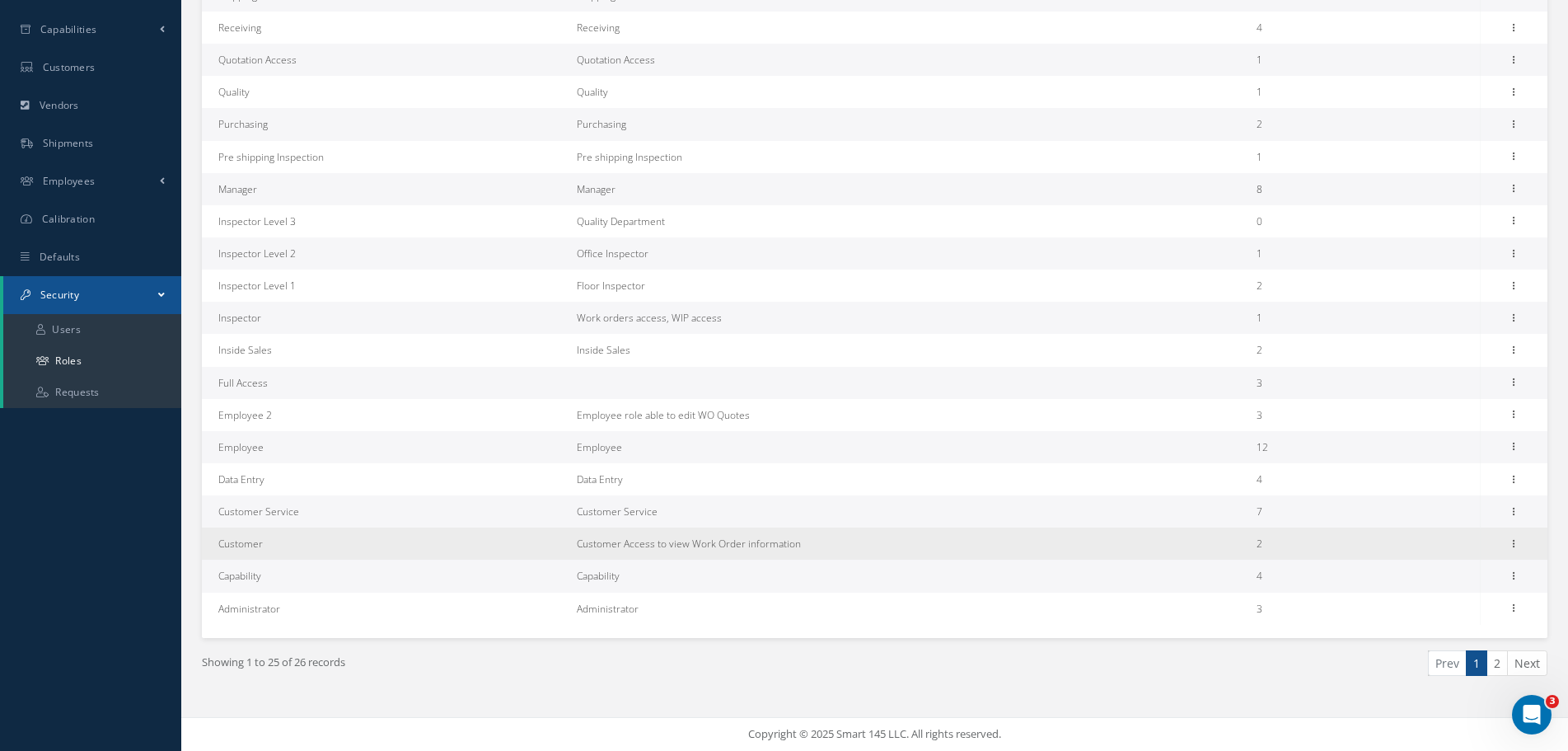
click at [1262, 544] on td "2" at bounding box center [1365, 542] width 230 height 32
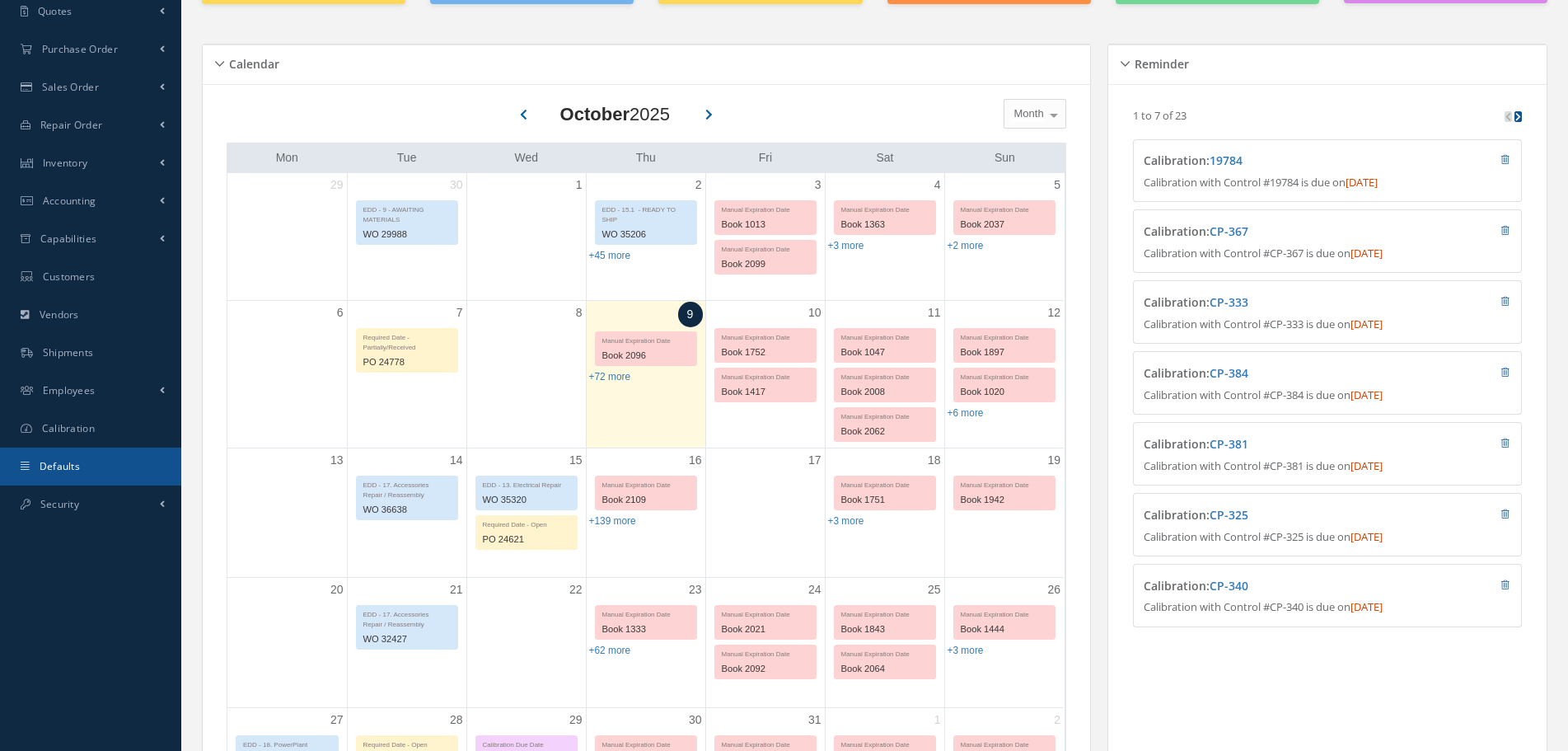
scroll to position [248, 0]
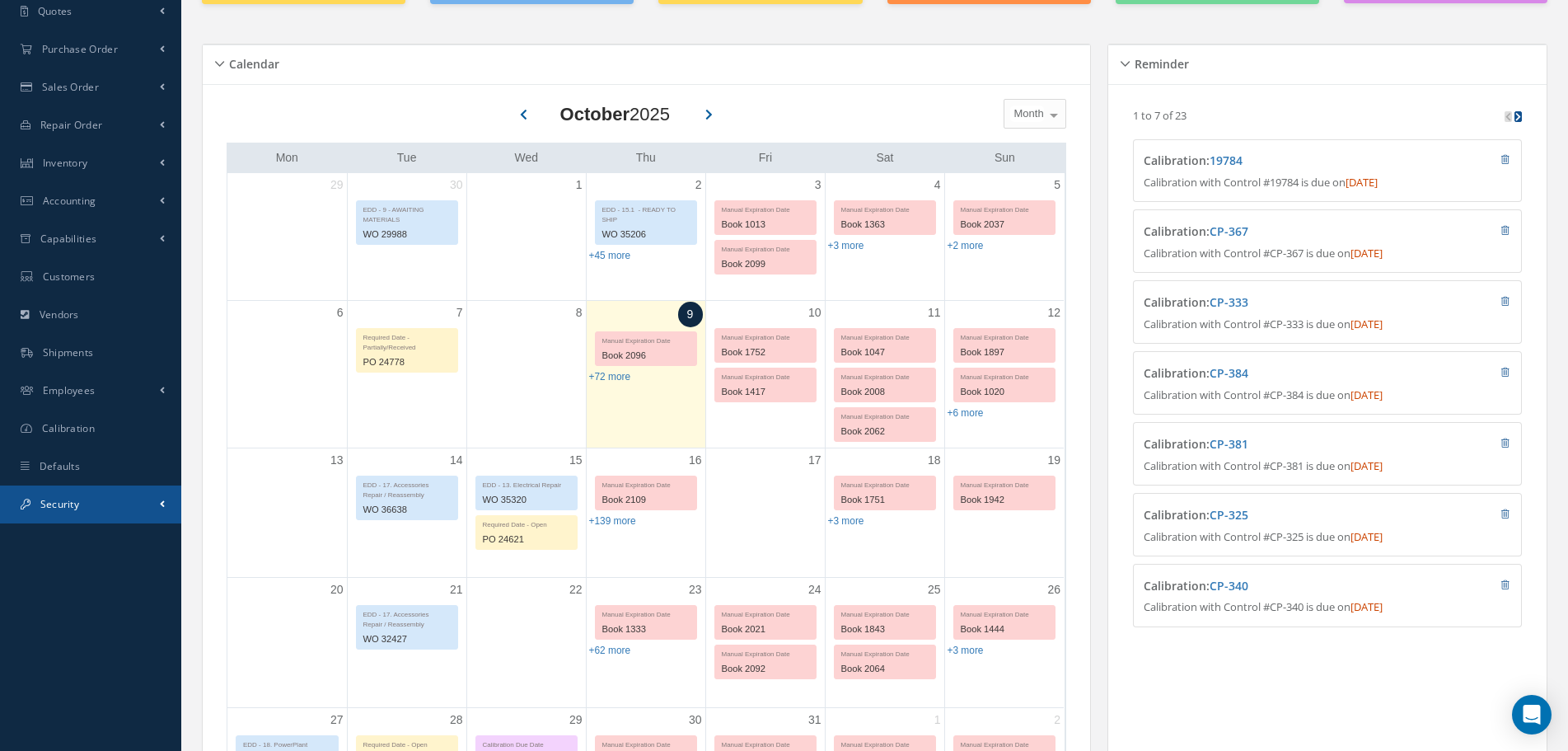
click at [77, 503] on span "Security" at bounding box center [60, 503] width 39 height 14
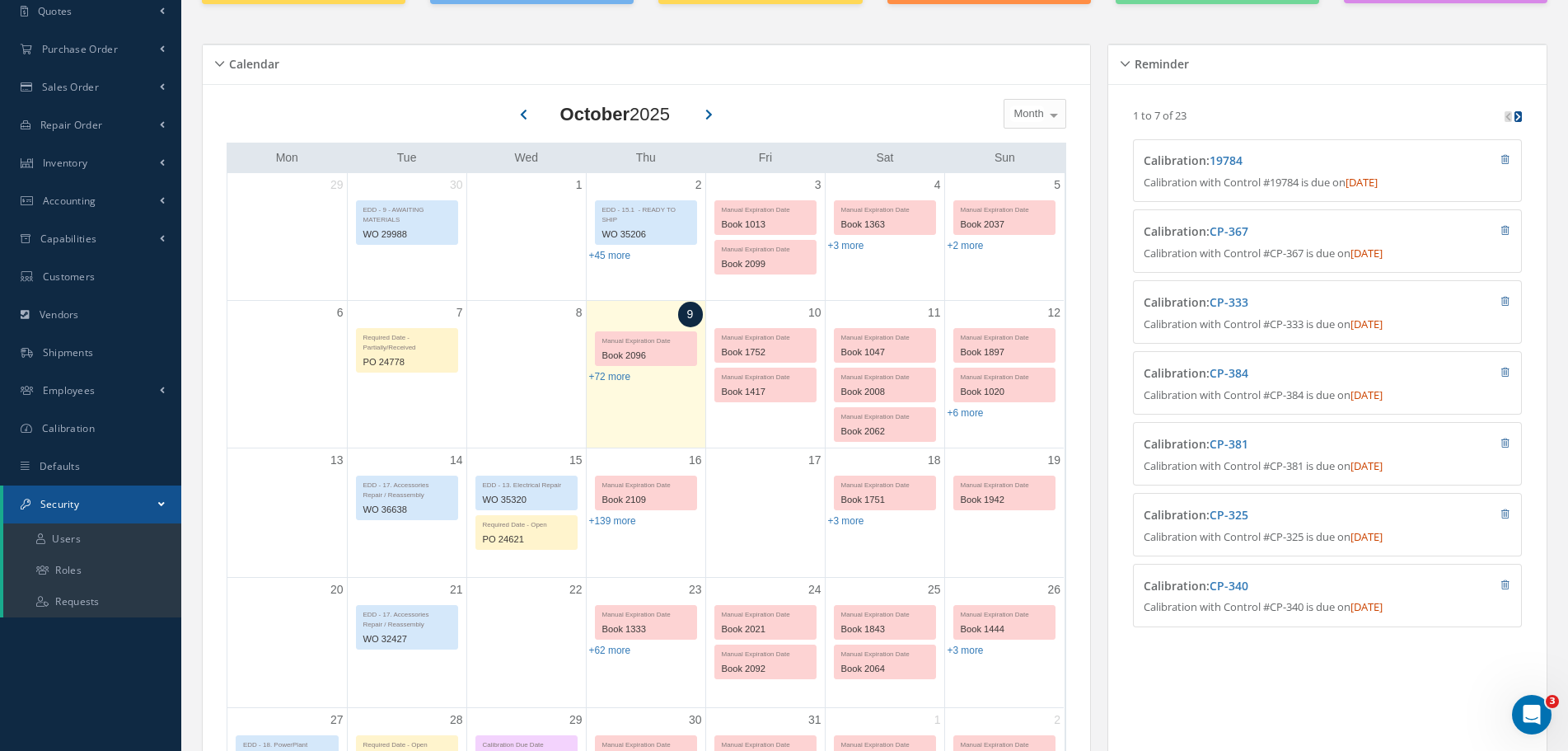
scroll to position [0, 0]
click at [96, 541] on link "Users" at bounding box center [93, 539] width 178 height 32
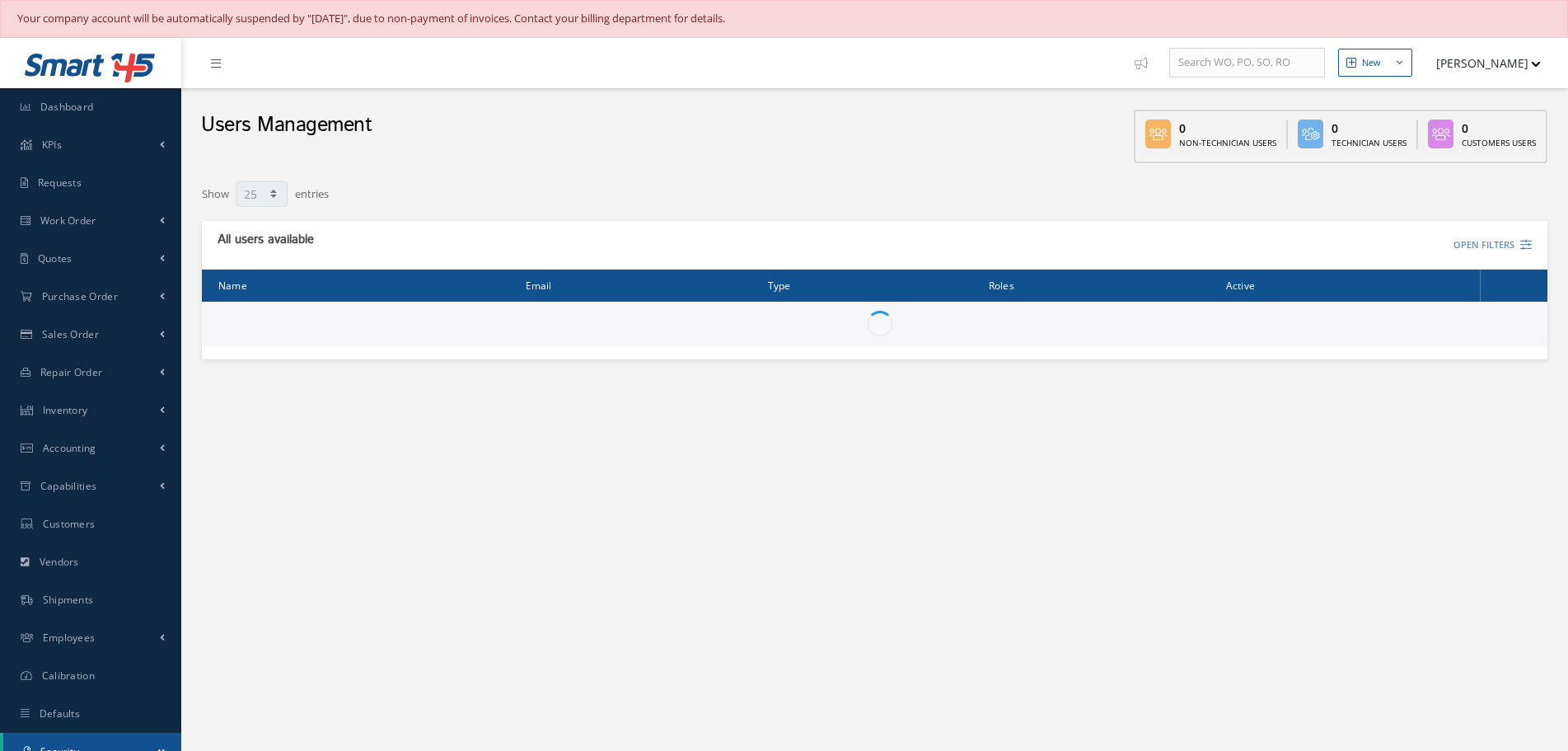
select select "25"
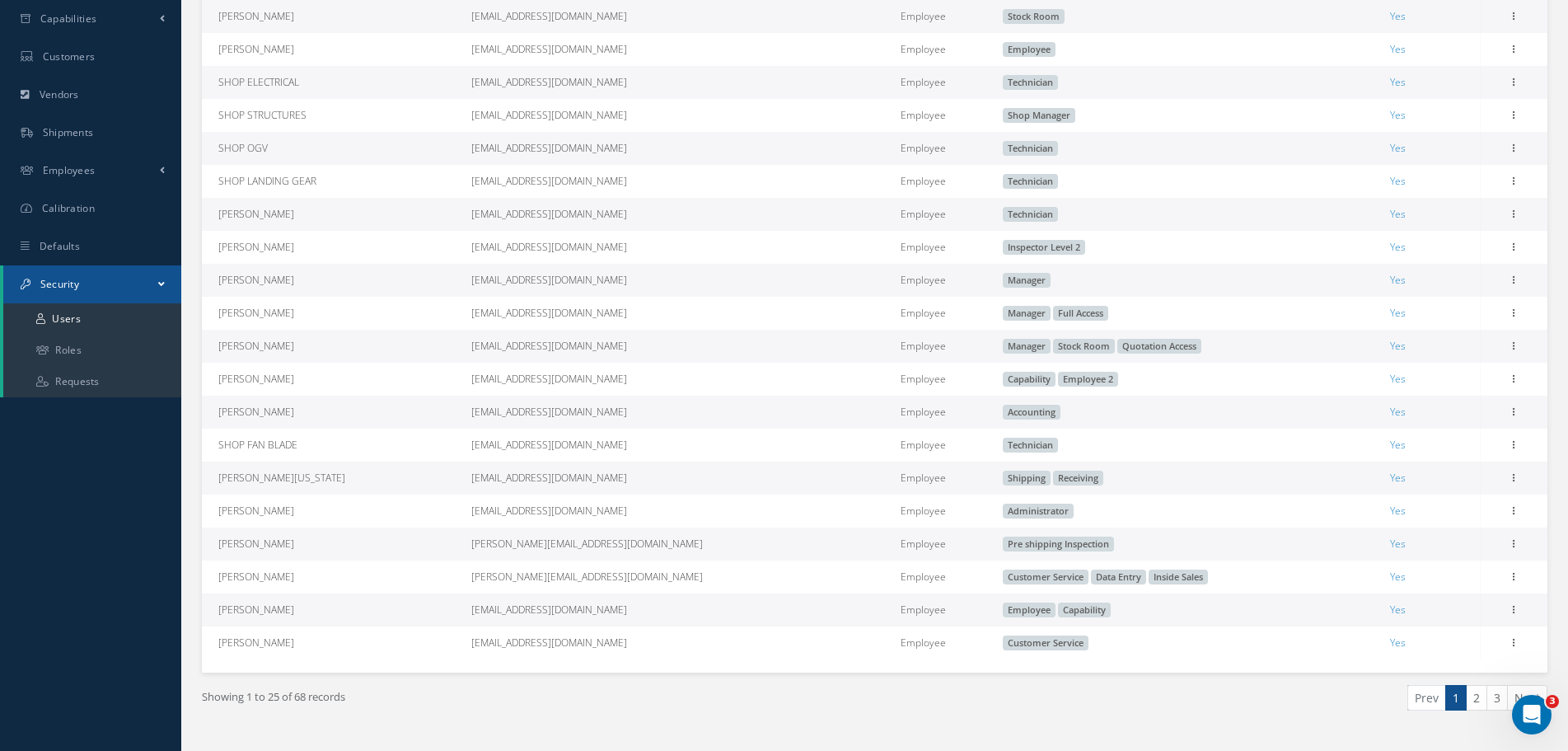
scroll to position [494, 0]
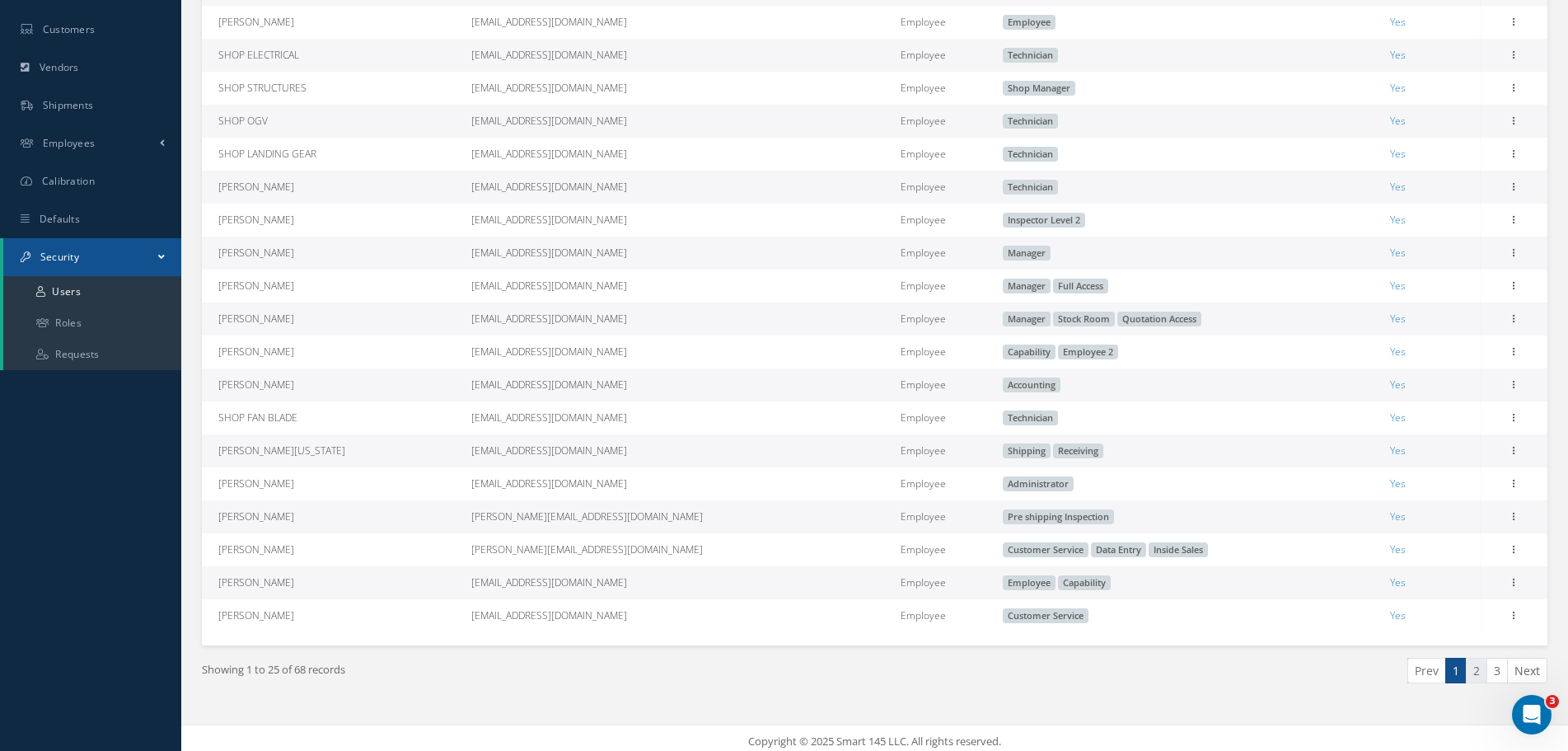
click at [1476, 678] on link "2" at bounding box center [1476, 670] width 22 height 25
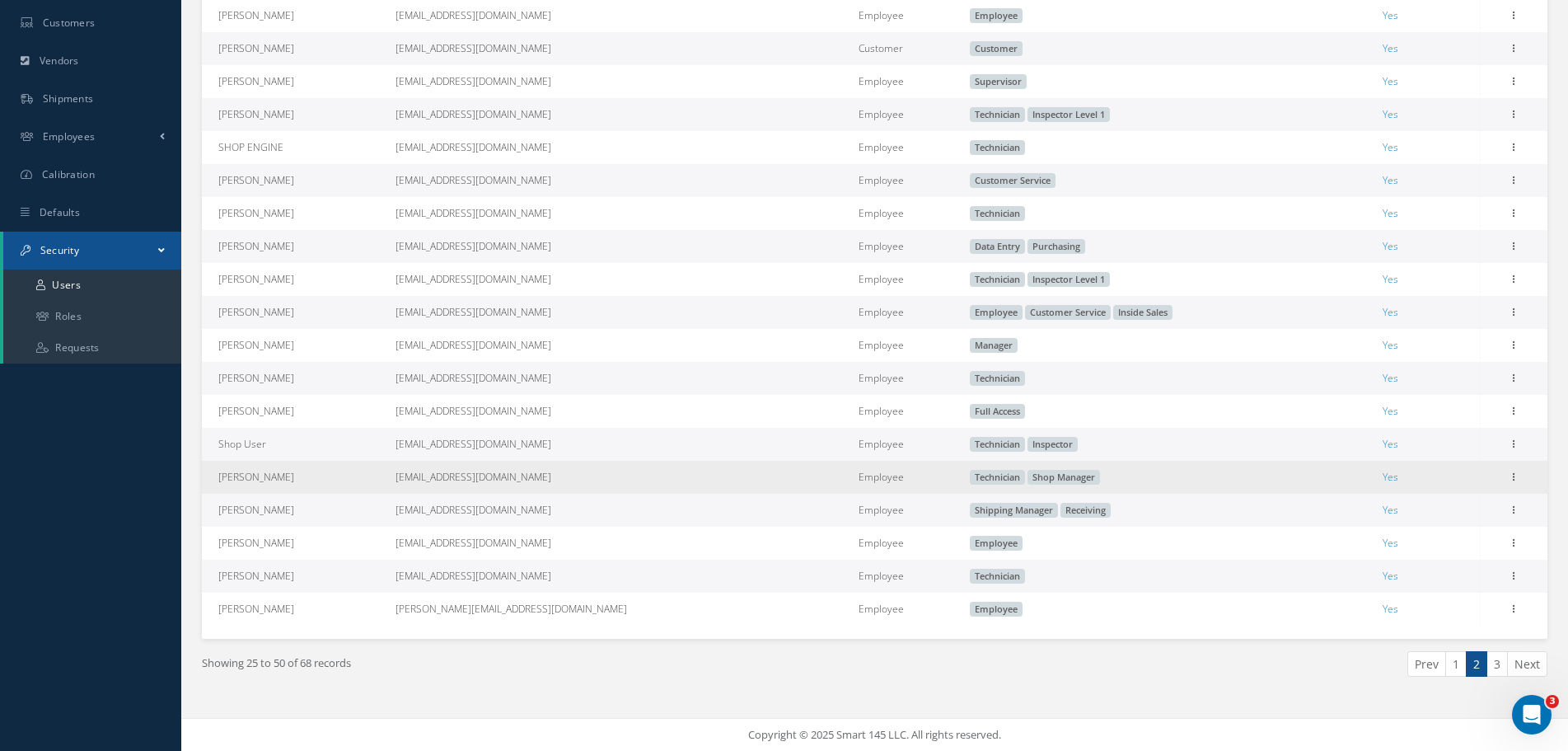
scroll to position [502, 0]
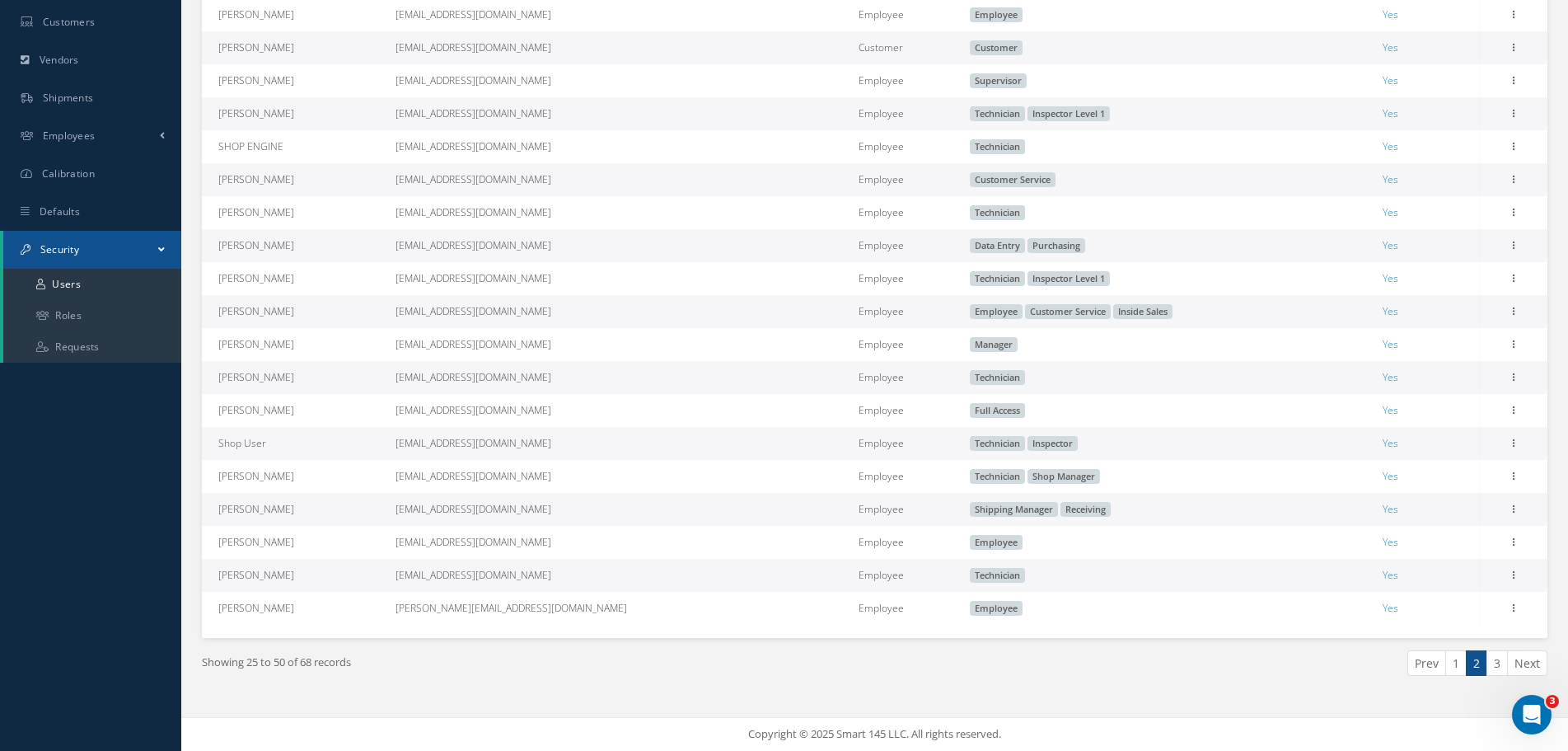
click at [1503, 665] on link "3" at bounding box center [1497, 663] width 22 height 25
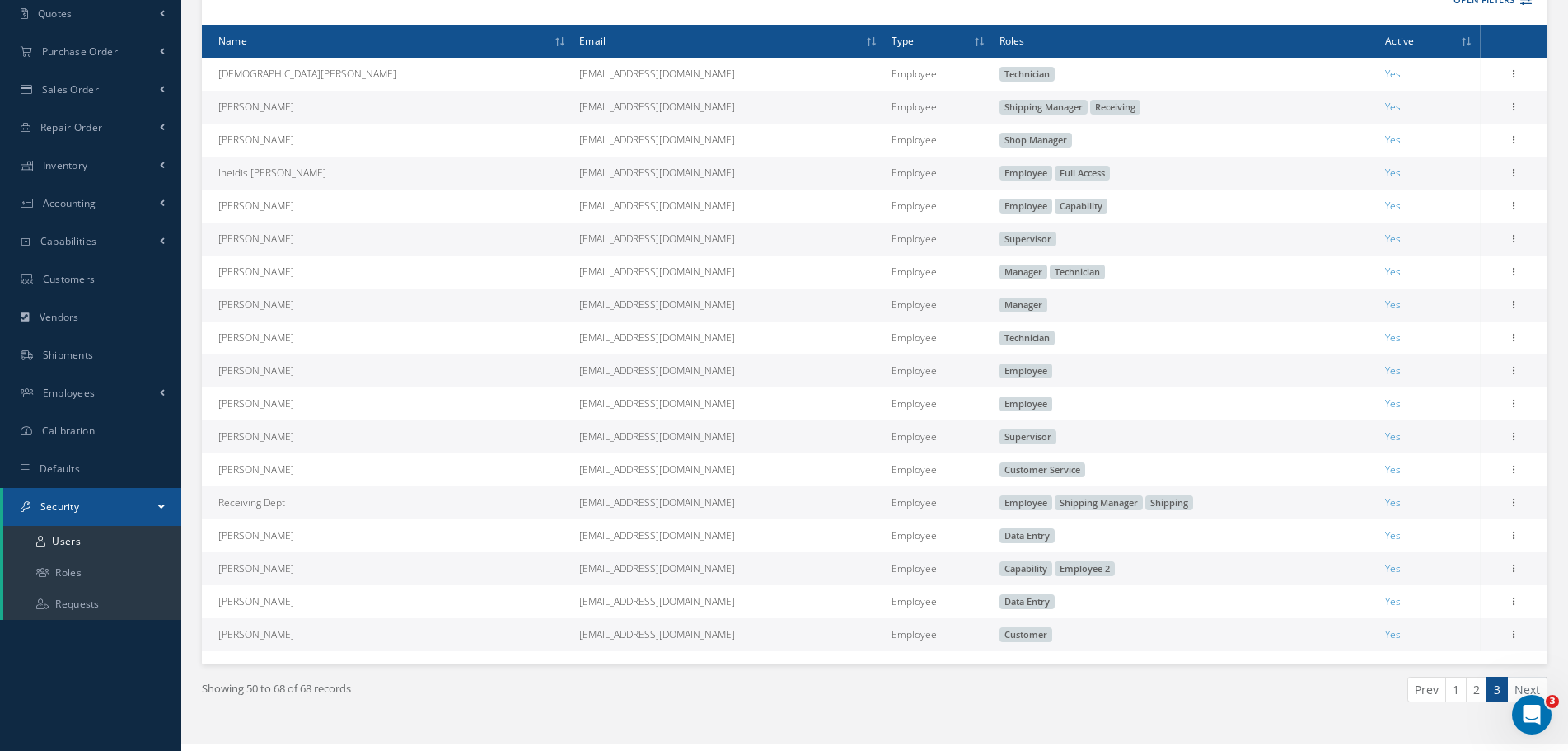
scroll to position [271, 0]
